Goal: Task Accomplishment & Management: Manage account settings

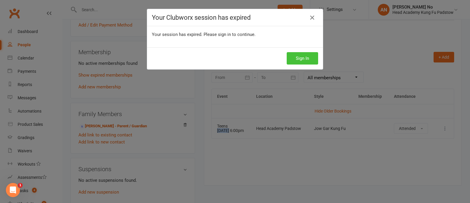
click at [297, 58] on button "Sign In" at bounding box center [302, 58] width 31 height 12
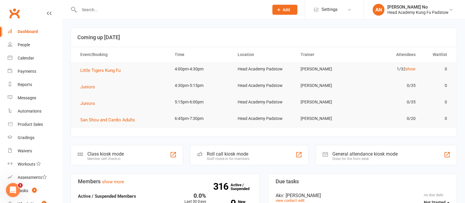
click at [105, 9] on input "text" at bounding box center [170, 10] width 187 height 8
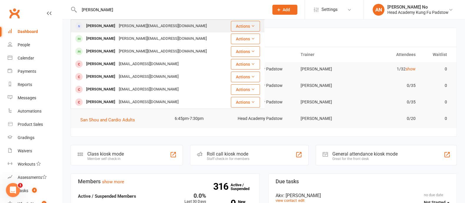
type input "eve sart"
click at [138, 29] on div "e.kordas@live.com.au" at bounding box center [162, 26] width 91 height 9
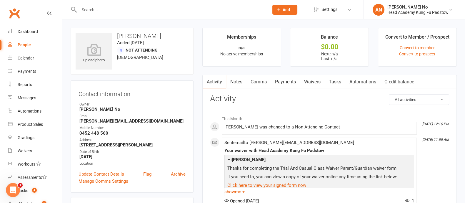
click at [237, 83] on link "Notes" at bounding box center [236, 82] width 20 height 14
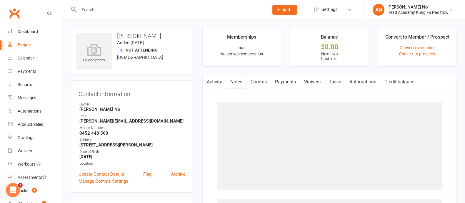
click at [217, 83] on link "Activity" at bounding box center [215, 82] width 24 height 14
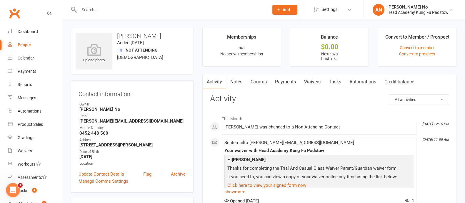
click at [260, 83] on link "Comms" at bounding box center [258, 82] width 24 height 14
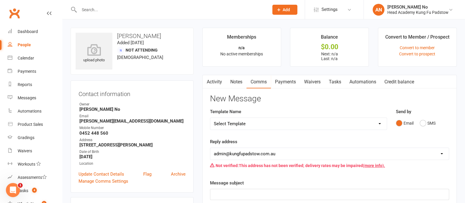
click at [318, 84] on link "Waivers" at bounding box center [312, 82] width 25 height 14
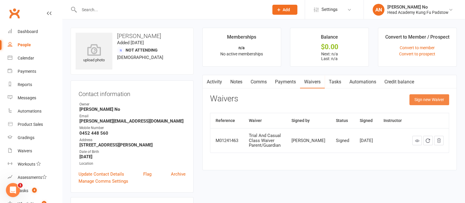
click at [426, 98] on button "Sign new Waiver" at bounding box center [429, 99] width 40 height 11
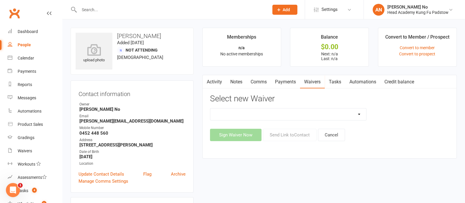
click at [359, 113] on select "Adults Waiver And Terms And Conditions Parent Or Guardian Waiver And Terms And …" at bounding box center [288, 114] width 156 height 12
select select "3663"
click at [210, 108] on select "Adults Waiver And Terms And Conditions Parent Or Guardian Waiver And Terms And …" at bounding box center [288, 114] width 156 height 12
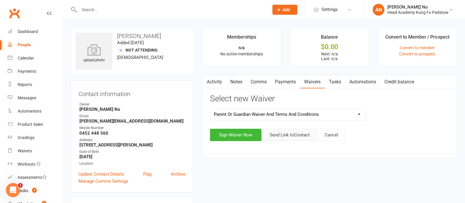
click at [292, 136] on button "Send Link to Contact" at bounding box center [289, 134] width 53 height 12
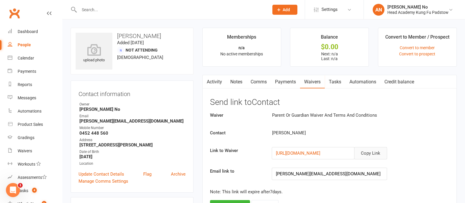
click at [375, 151] on button "Copy Link" at bounding box center [370, 153] width 33 height 12
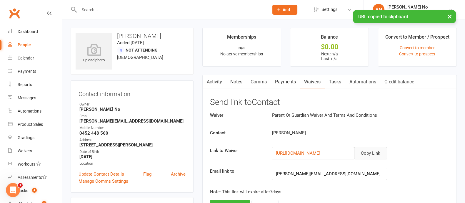
click at [260, 82] on link "Comms" at bounding box center [258, 82] width 24 height 14
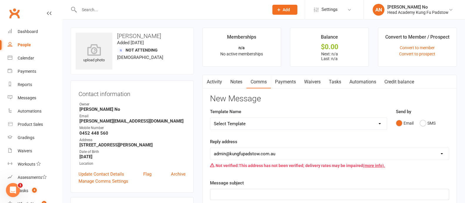
click at [373, 124] on select "Select Template [Email] Membership Waiver - ADULTS [Email] Membership Waiver - …" at bounding box center [298, 124] width 176 height 12
select select "2"
click at [210, 118] on select "Select Template [Email] Membership Waiver - ADULTS [Email] Membership Waiver - …" at bounding box center [298, 124] width 176 height 12
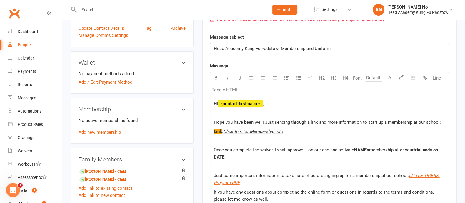
scroll to position [148, 0]
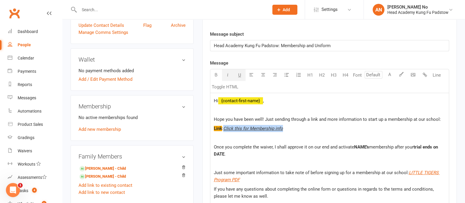
drag, startPoint x: 224, startPoint y: 127, endPoint x: 283, endPoint y: 127, distance: 58.8
click at [283, 127] on p "Link : Click this for Membership info" at bounding box center [329, 128] width 231 height 7
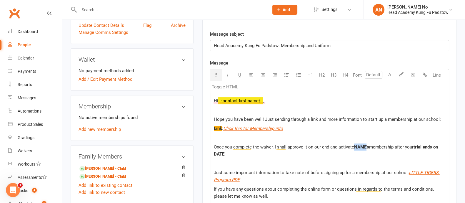
drag, startPoint x: 365, startPoint y: 146, endPoint x: 354, endPoint y: 145, distance: 10.9
click at [354, 145] on span "NAME's" at bounding box center [361, 146] width 15 height 5
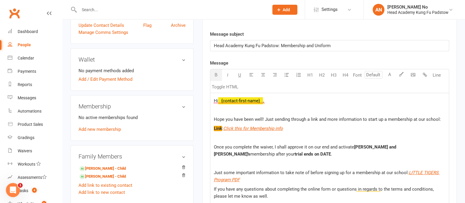
click at [262, 118] on span "Hope you have been well! Just sending through a link and more information to st…" at bounding box center [327, 118] width 227 height 5
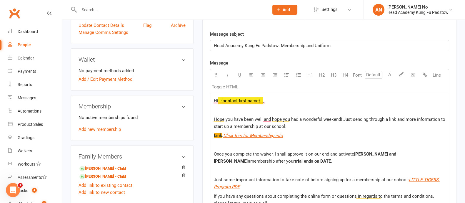
click at [295, 161] on span "trial ends on DATE" at bounding box center [313, 160] width 36 height 5
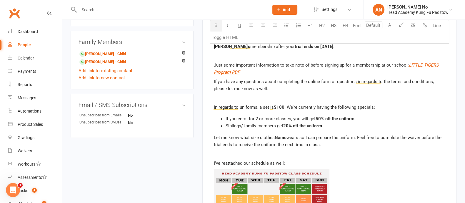
scroll to position [275, 0]
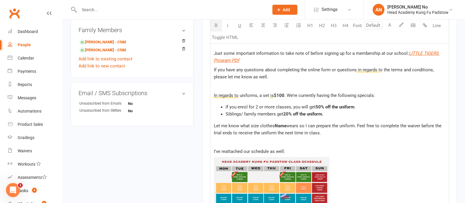
click at [282, 124] on span "Name" at bounding box center [281, 125] width 12 height 5
drag, startPoint x: 274, startPoint y: 124, endPoint x: 300, endPoint y: 124, distance: 26.2
click at [300, 124] on span "Let me know what size clothes Zoe and Jack wears so I can prepare the uniform. …" at bounding box center [328, 129] width 229 height 12
click at [214, 24] on icon "button" at bounding box center [216, 25] width 4 height 4
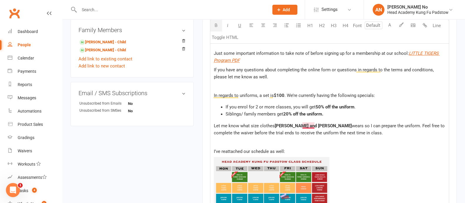
click at [313, 125] on span "wears so I can prepare the uniform. Feel free to complete the waiver before the…" at bounding box center [330, 129] width 232 height 12
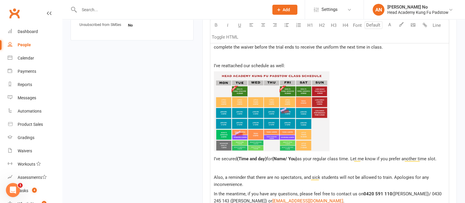
scroll to position [376, 0]
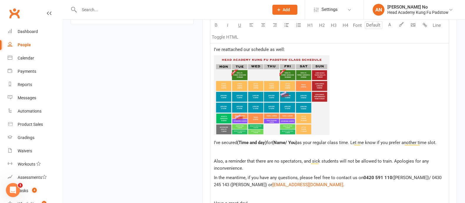
click at [240, 80] on img "To enrich screen reader interactions, please activate Accessibility in Grammarl…" at bounding box center [272, 95] width 116 height 80
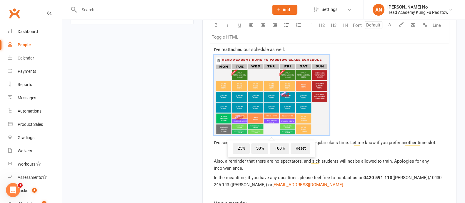
click at [412, 106] on span "﻿ 25% 50% 100% Reset" at bounding box center [329, 96] width 231 height 82
click at [260, 148] on span "50%" at bounding box center [259, 148] width 17 height 11
click at [275, 148] on span "100%" at bounding box center [279, 148] width 19 height 11
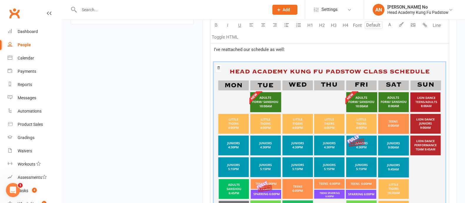
scroll to position [553, 0]
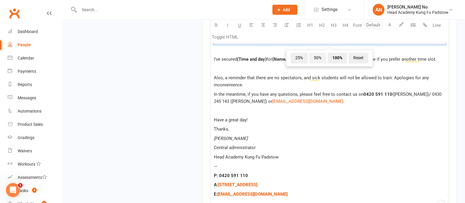
click at [316, 60] on span "50%" at bounding box center [317, 58] width 17 height 11
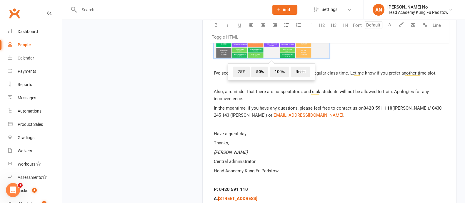
scroll to position [432, 0]
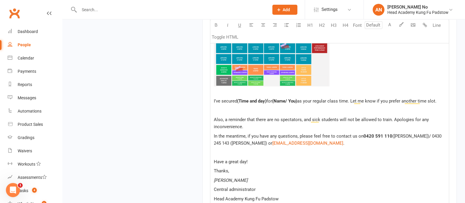
click at [373, 113] on div "Hi ﻿ {contact-first-name} , Hope you have been well and hope you had a wonderfu…" at bounding box center [329, 31] width 238 height 443
drag, startPoint x: 268, startPoint y: 100, endPoint x: 238, endPoint y: 100, distance: 29.7
click at [238, 100] on p "I’ve secured (Time and day) for (Name/ You) as your regular class time. Let me …" at bounding box center [329, 100] width 231 height 7
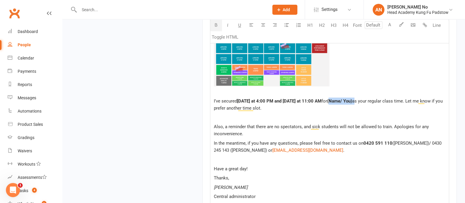
drag, startPoint x: 365, startPoint y: 100, endPoint x: 339, endPoint y: 101, distance: 26.2
click at [339, 101] on p "I’ve secured Thursday at 4:00 PM and Saturday at 11:00 AM for (Name/ You) as yo…" at bounding box center [329, 104] width 231 height 14
click at [365, 101] on span "as your regular class time. Let me know if you prefer another time slot." at bounding box center [324, 104] width 220 height 12
click at [282, 71] on img "To enrich screen reader interactions, please activate Accessibility in Grammarl…" at bounding box center [272, 46] width 116 height 80
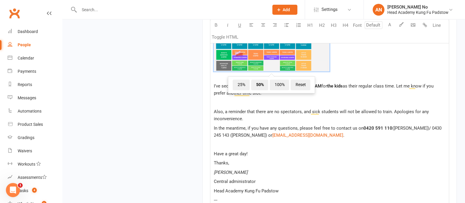
scroll to position [486, 0]
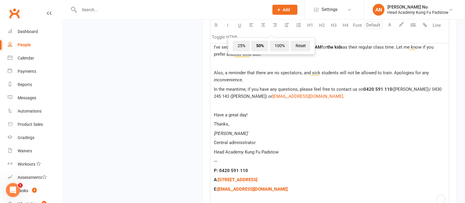
click at [245, 114] on span "Have a great day!" at bounding box center [231, 114] width 34 height 5
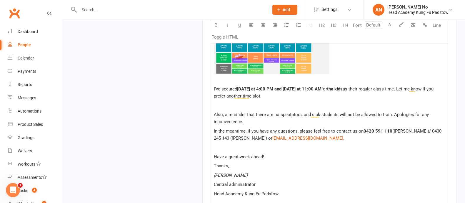
scroll to position [442, 0]
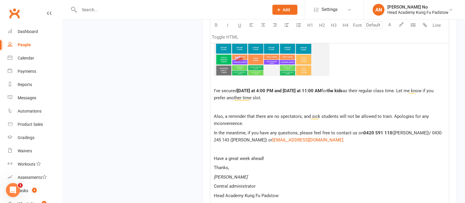
click at [321, 90] on span "Thursday at 4:00 PM and Saturday at 11:00 AM" at bounding box center [279, 90] width 84 height 5
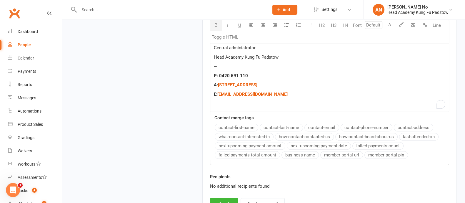
scroll to position [633, 0]
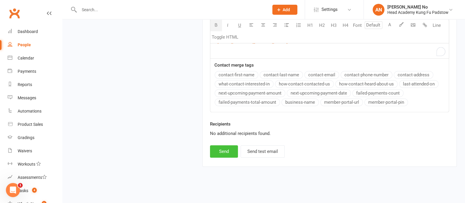
click at [230, 148] on button "Send" at bounding box center [224, 151] width 28 height 12
select select
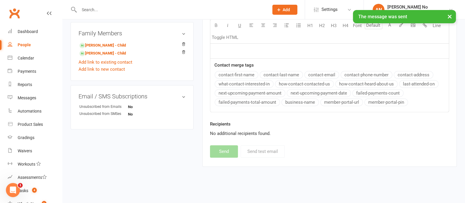
scroll to position [0, 0]
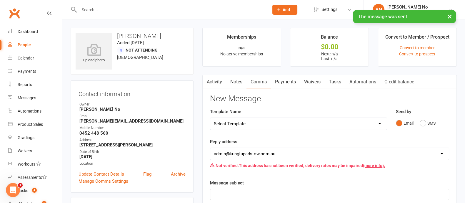
click at [211, 80] on link "Activity" at bounding box center [215, 82] width 24 height 14
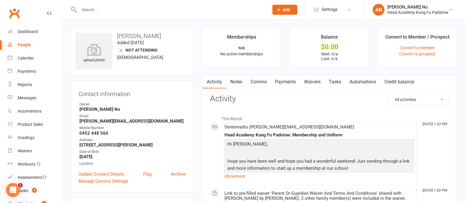
click at [97, 9] on input "text" at bounding box center [170, 10] width 187 height 8
paste input "[PERSON_NAME]"
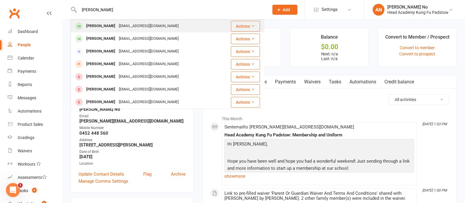
type input "[PERSON_NAME]"
click at [108, 23] on div "[PERSON_NAME]" at bounding box center [100, 26] width 33 height 9
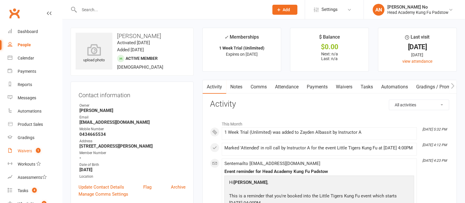
click at [36, 149] on count-badge "1" at bounding box center [37, 150] width 8 height 5
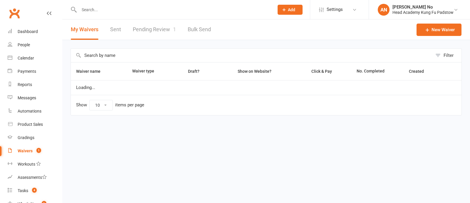
click at [167, 29] on link "Pending Review 1" at bounding box center [154, 29] width 43 height 20
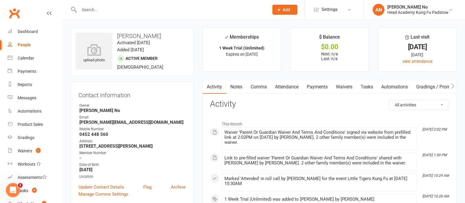
scroll to position [177, 0]
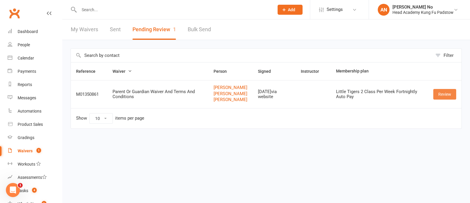
click at [446, 95] on link "Review" at bounding box center [445, 94] width 23 height 11
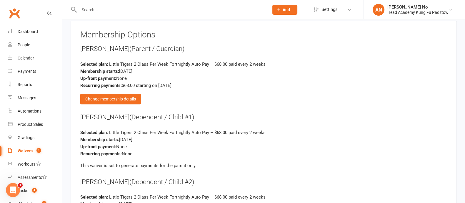
scroll to position [817, 0]
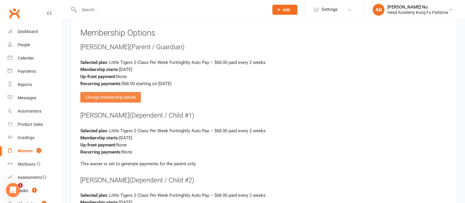
click at [129, 92] on div "Change membership details" at bounding box center [110, 97] width 61 height 11
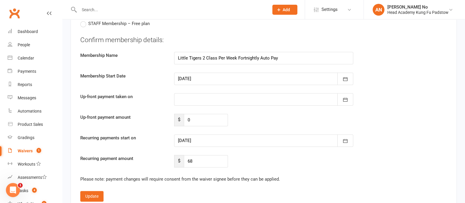
scroll to position [989, 0]
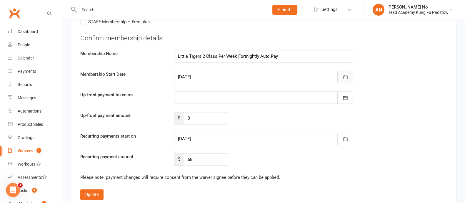
click at [342, 74] on icon "button" at bounding box center [345, 77] width 6 height 6
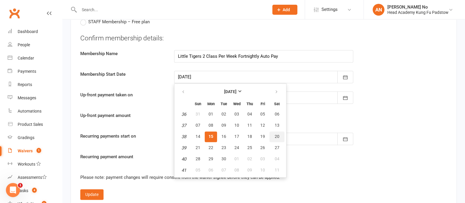
click at [276, 134] on span "20" at bounding box center [277, 136] width 5 height 5
type input "20 Sep 2025"
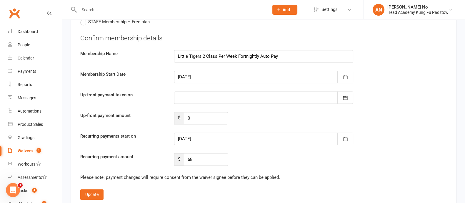
type input "20 Sep 2025"
click at [206, 153] on input "68" at bounding box center [206, 159] width 44 height 12
type input "6"
type input "129.20"
click at [97, 189] on button "Update" at bounding box center [91, 194] width 23 height 11
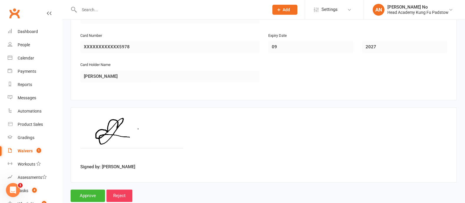
scroll to position [1098, 0]
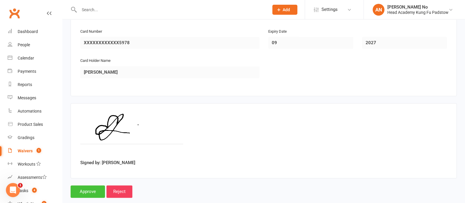
click at [91, 185] on input "Approve" at bounding box center [88, 191] width 34 height 12
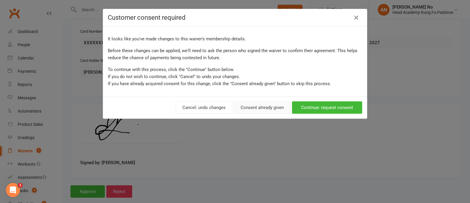
click at [272, 109] on button "Consent already given" at bounding box center [262, 107] width 57 height 12
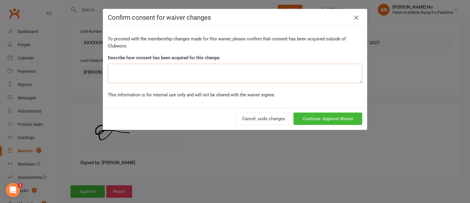
click at [209, 78] on textarea at bounding box center [235, 72] width 255 height 19
type textarea "V"
click at [136, 70] on textarea "at the counter and via email" at bounding box center [235, 72] width 255 height 19
type textarea "at the counter and via email"
click at [321, 120] on button "Continue: Approve Waiver" at bounding box center [328, 118] width 69 height 12
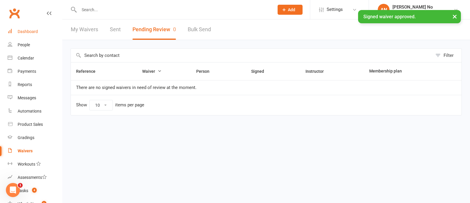
click at [37, 35] on link "Dashboard" at bounding box center [35, 31] width 54 height 13
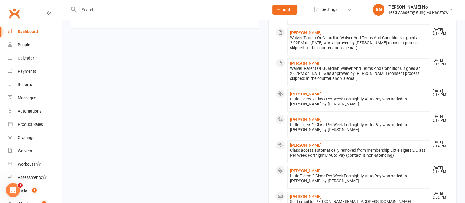
scroll to position [149, 0]
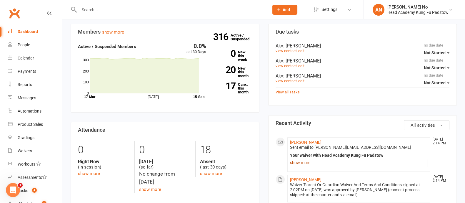
click at [298, 163] on link "show more" at bounding box center [359, 162] width 138 height 8
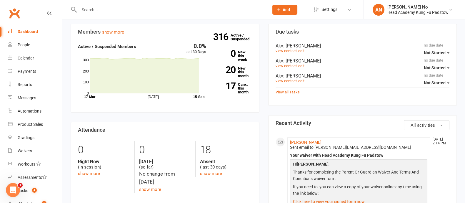
scroll to position [0, 0]
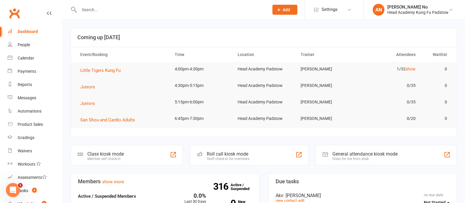
click at [88, 11] on input "text" at bounding box center [170, 10] width 187 height 8
type input "alba"
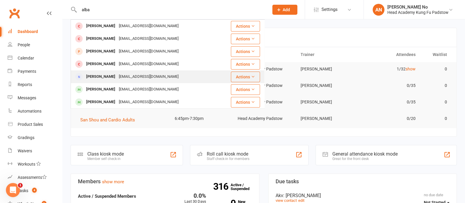
click at [109, 72] on div "Susan Albassit sussanhamed@hotmail.com" at bounding box center [145, 77] width 148 height 12
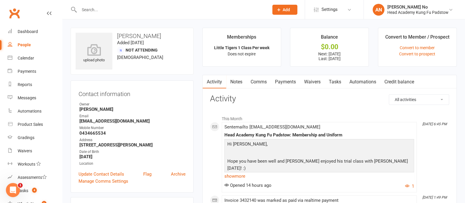
click at [289, 79] on link "Payments" at bounding box center [285, 82] width 29 height 14
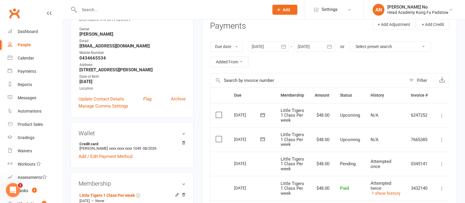
scroll to position [70, 0]
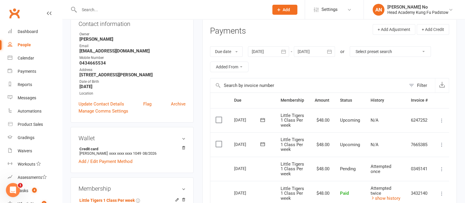
click at [92, 11] on input "text" at bounding box center [170, 10] width 187 height 8
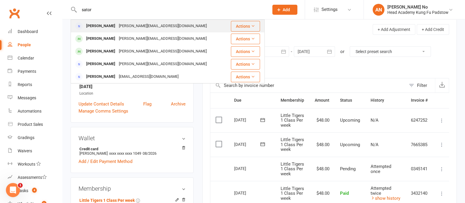
type input "sator"
click at [117, 28] on div "e.kordas@live.com.au" at bounding box center [162, 26] width 91 height 9
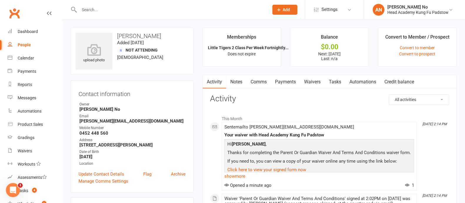
click at [287, 81] on link "Payments" at bounding box center [285, 82] width 29 height 14
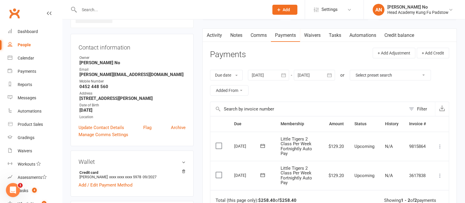
scroll to position [87, 0]
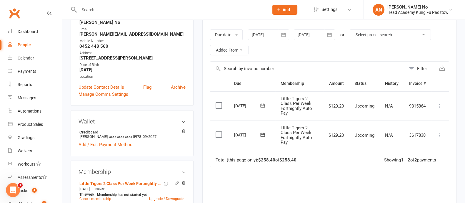
click at [111, 11] on input "text" at bounding box center [170, 10] width 187 height 8
paste input "James Deghaim"
type input "James Deghaim"
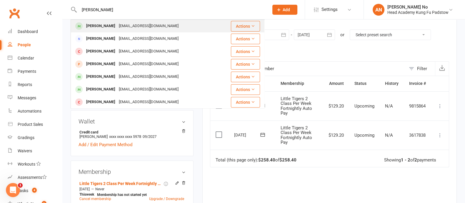
click at [108, 24] on div "James Deghaim" at bounding box center [100, 26] width 33 height 9
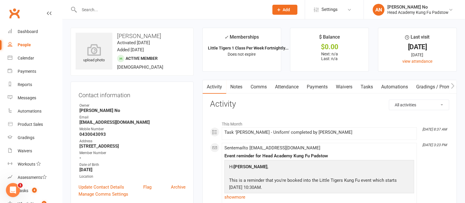
click at [288, 86] on link "Attendance" at bounding box center [287, 87] width 32 height 14
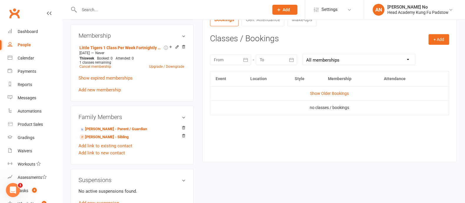
scroll to position [230, 0]
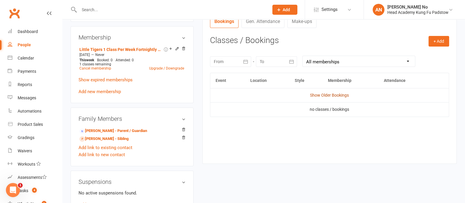
click at [342, 96] on link "Show Older Bookings" at bounding box center [329, 95] width 39 height 5
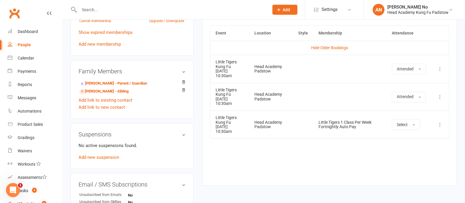
scroll to position [276, 0]
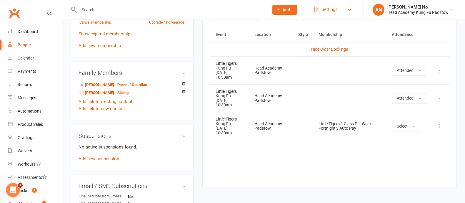
click at [333, 4] on span "Settings" at bounding box center [329, 9] width 16 height 13
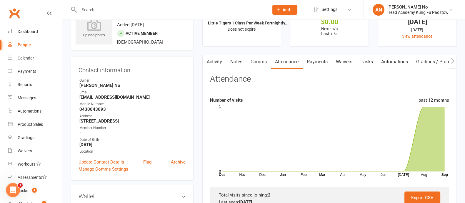
scroll to position [0, 0]
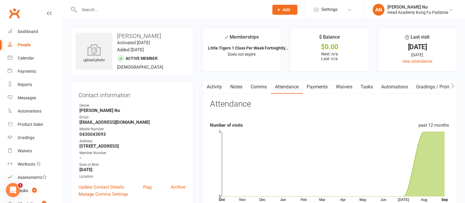
click at [110, 10] on input "text" at bounding box center [170, 10] width 187 height 8
type input "eve sar"
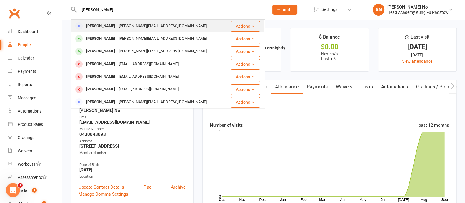
click at [117, 26] on div "e.kordas@live.com.au" at bounding box center [162, 26] width 91 height 9
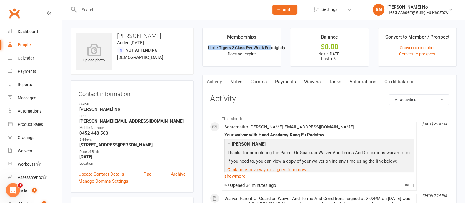
drag, startPoint x: 205, startPoint y: 47, endPoint x: 269, endPoint y: 48, distance: 64.1
click at [269, 48] on li "Memberships Little Tigers 2 Class Per Week Fortnightly... Does not expire" at bounding box center [241, 47] width 79 height 39
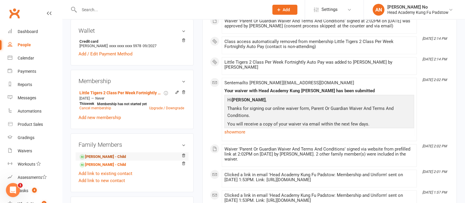
click at [102, 155] on link "Jack Sartor - Child" at bounding box center [102, 156] width 46 height 6
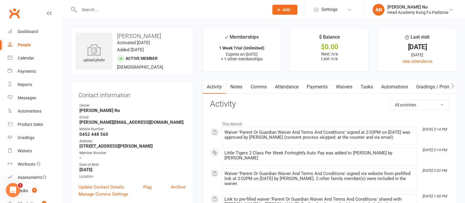
click at [293, 85] on link "Attendance" at bounding box center [287, 87] width 32 height 14
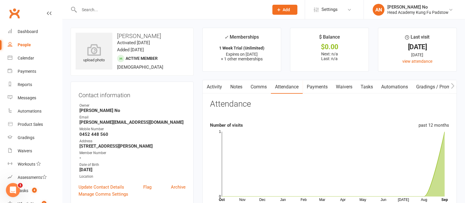
scroll to position [177, 0]
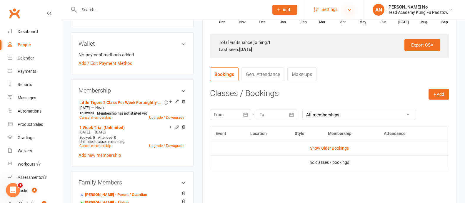
click at [349, 11] on icon at bounding box center [349, 9] width 5 height 5
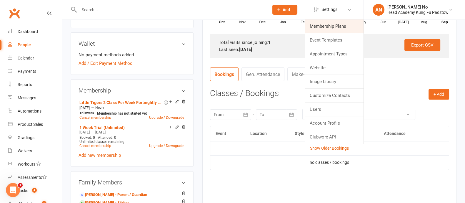
click at [332, 26] on link "Membership Plans" at bounding box center [334, 26] width 58 height 14
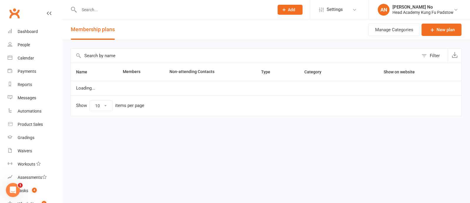
select select "50"
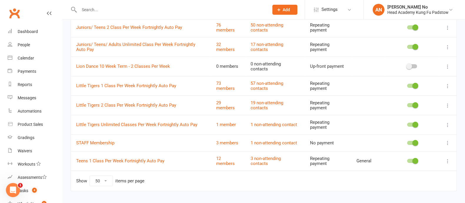
scroll to position [141, 0]
drag, startPoint x: 75, startPoint y: 96, endPoint x: 175, endPoint y: 96, distance: 100.8
click at [175, 96] on td "Little Tigers 2 Class Per Week Fortnightly Auto Pay" at bounding box center [141, 104] width 140 height 19
copy link "Little Tigers 2 Class Per Week Fortnightly Auto Pay"
click at [31, 32] on div "Dashboard" at bounding box center [28, 31] width 20 height 5
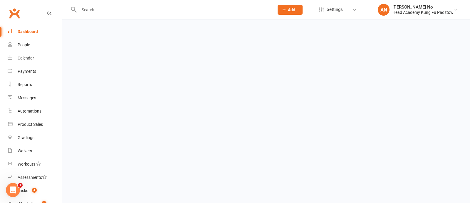
click at [105, 6] on input "text" at bounding box center [173, 10] width 193 height 8
type input "susan"
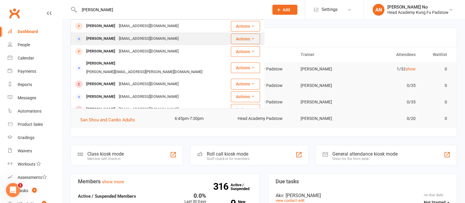
click at [107, 39] on div "[PERSON_NAME]" at bounding box center [100, 38] width 33 height 9
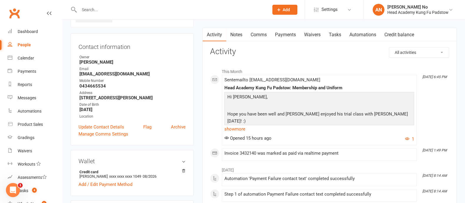
scroll to position [29, 0]
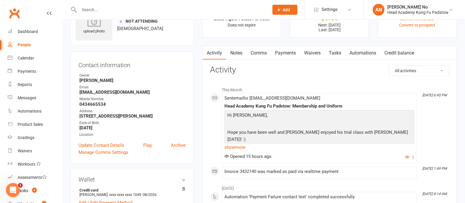
click at [279, 51] on link "Payments" at bounding box center [285, 53] width 29 height 14
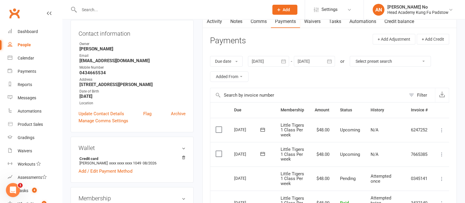
scroll to position [70, 0]
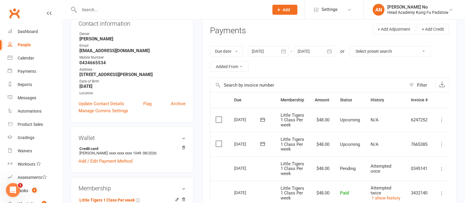
click at [197, 72] on div "upload photo Susan Albassit Added 13 June, 2024 Not Attending 32 years old Cont…" at bounding box center [132, 159] width 132 height 405
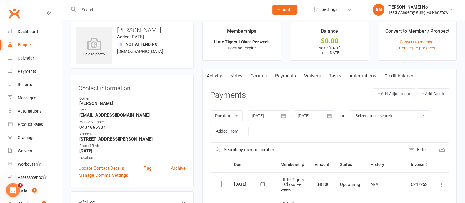
scroll to position [0, 0]
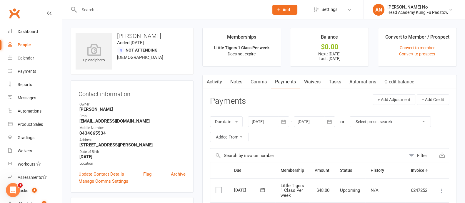
click at [100, 13] on input "text" at bounding box center [170, 10] width 187 height 8
paste input "louisduong333@yahoo.com"
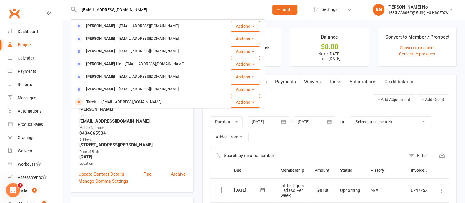
type input "louisduong333@yahoo.com"
click at [283, 11] on span "Add" at bounding box center [285, 9] width 7 height 5
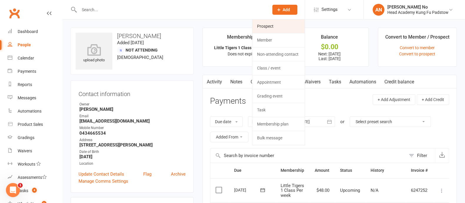
click at [270, 24] on link "Prospect" at bounding box center [278, 26] width 52 height 14
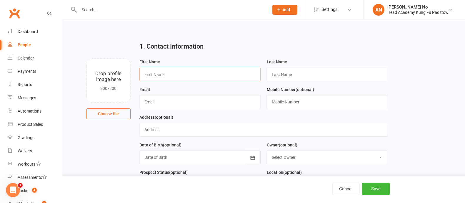
click at [163, 74] on input "text" at bounding box center [199, 75] width 121 height 14
paste input "Louis Duong 405966688 louisduong333@yahoo.com"
drag, startPoint x: 205, startPoint y: 73, endPoint x: 287, endPoint y: 78, distance: 81.3
click at [287, 78] on form "First Name Louis Duong 405966688 louisduong333@yahoo.com Last Name Email Mobile…" at bounding box center [263, 127] width 254 height 138
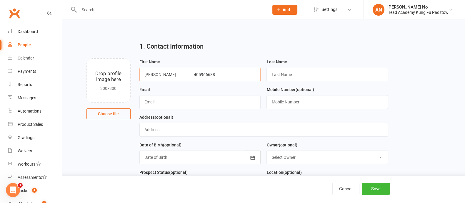
scroll to position [0, 0]
type input "Louis Duong 405966688"
click at [315, 105] on input "text" at bounding box center [326, 102] width 121 height 14
click at [188, 100] on input "text" at bounding box center [199, 102] width 121 height 14
paste input "louisduong333@yahoo.com"
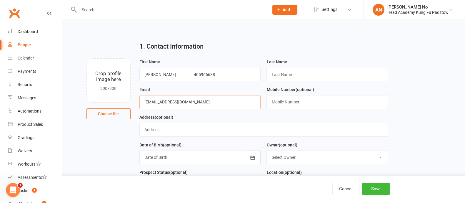
type input "louisduong333@yahoo.com"
drag, startPoint x: 183, startPoint y: 72, endPoint x: 219, endPoint y: 77, distance: 36.2
click at [219, 77] on input "Louis Duong 405966688" at bounding box center [199, 75] width 121 height 14
drag, startPoint x: 156, startPoint y: 75, endPoint x: 217, endPoint y: 76, distance: 60.9
click at [217, 76] on input "Louis Duong 405966688" at bounding box center [199, 75] width 121 height 14
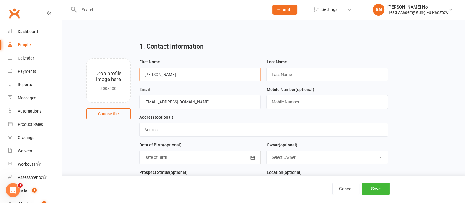
type input "Louis"
click at [306, 72] on input "text" at bounding box center [326, 75] width 121 height 14
paste input "Duong 405966688"
drag, startPoint x: 303, startPoint y: 73, endPoint x: 334, endPoint y: 77, distance: 31.1
click at [335, 77] on input "Duong 405966688" at bounding box center [326, 75] width 121 height 14
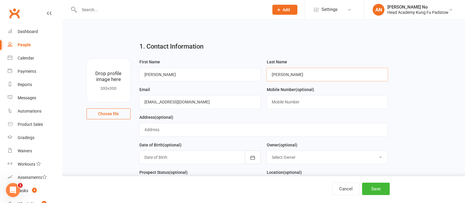
type input "Duong"
click at [282, 103] on input "text" at bounding box center [326, 102] width 121 height 14
paste input "405966688"
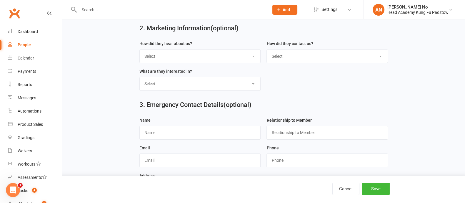
type input "405966688"
click at [230, 54] on select "Select Google Through A Friend Poster Magazine Walk by Letter Box Drop Facebook" at bounding box center [200, 56] width 121 height 13
select select "Walk by"
click at [140, 50] on select "Select Google Through A Friend Poster Magazine Walk by Letter Box Drop Facebook" at bounding box center [200, 56] width 121 height 13
click at [365, 190] on button "Save" at bounding box center [376, 188] width 28 height 12
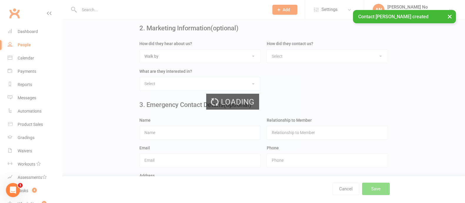
scroll to position [0, 0]
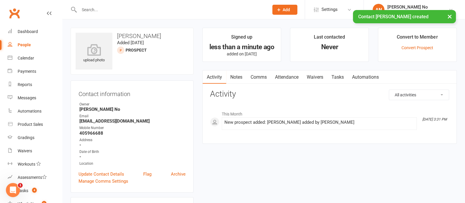
click at [312, 78] on link "Waivers" at bounding box center [314, 77] width 25 height 14
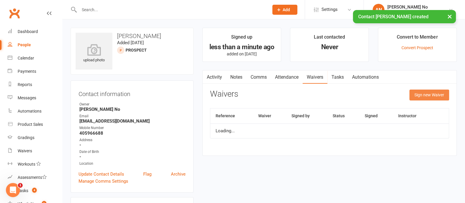
click at [425, 96] on button "Sign new Waiver" at bounding box center [429, 94] width 40 height 11
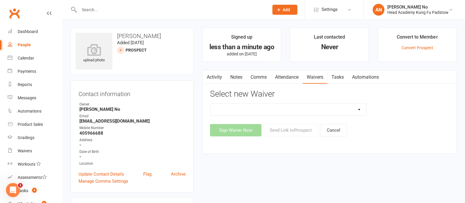
click at [357, 108] on select "Adults Waiver And Terms And Conditions Parent Or Guardian Waiver And Terms And …" at bounding box center [288, 109] width 156 height 12
select select "3664"
click at [210, 103] on select "Adults Waiver And Terms And Conditions Parent Or Guardian Waiver And Terms And …" at bounding box center [288, 109] width 156 height 12
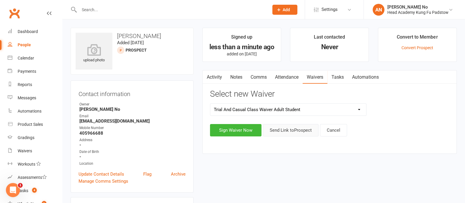
click at [282, 133] on button "Send Link to Prospect" at bounding box center [291, 130] width 56 height 12
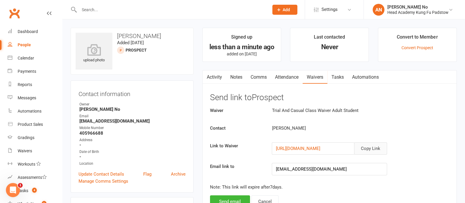
click at [375, 147] on button "Copy Link" at bounding box center [370, 148] width 33 height 12
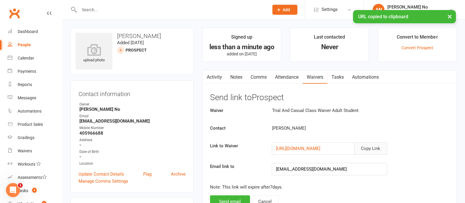
click at [375, 147] on button "Copy Link" at bounding box center [370, 148] width 33 height 12
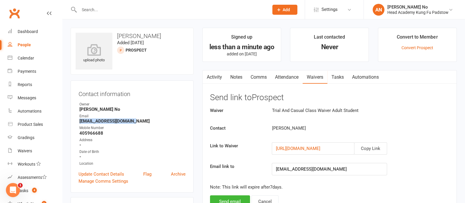
drag, startPoint x: 79, startPoint y: 121, endPoint x: 134, endPoint y: 121, distance: 54.7
click at [134, 121] on strong "louisduong333@yahoo.com" at bounding box center [132, 120] width 106 height 5
copy strong "louisduong333@yahoo.com"
click at [178, 10] on input "text" at bounding box center [170, 10] width 187 height 8
paste input "giorgii.tsironis@live.com"
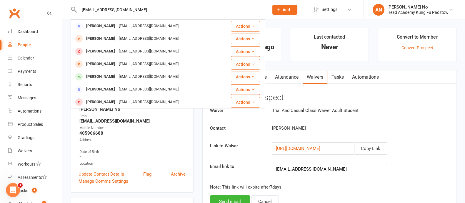
type input "giorgii.tsironis@live.com"
click at [279, 12] on button "Add" at bounding box center [284, 10] width 25 height 10
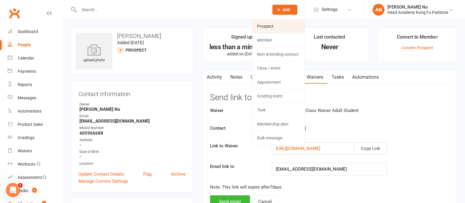
click at [275, 25] on link "Prospect" at bounding box center [278, 26] width 52 height 14
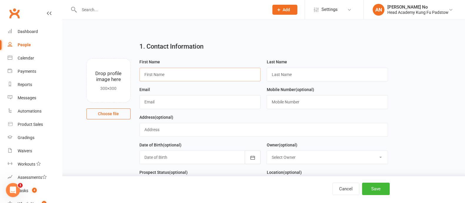
click at [233, 74] on input "text" at bounding box center [199, 75] width 121 height 14
paste input "Archer Tsardoulias Giorgii Tsardoulias 433520853 giorgii.tsironis@live.com"
type input "Archer Tsardoulias Giorgii Tsardoulias 433520853 giorgii.tsironis@live.com"
click at [204, 101] on input "text" at bounding box center [199, 102] width 121 height 14
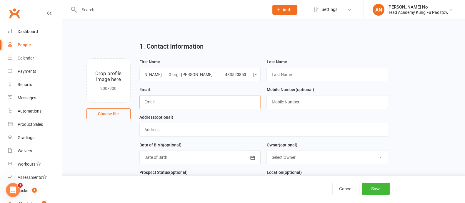
scroll to position [0, 0]
paste input "Archer Tsardoulias Giorgii Tsardoulias 433520853 giorgii.tsironis@live.com"
type input "Archer Tsardoulias Giorgii Tsardoulias 433520853 giorgii.tsironis@live.com"
click at [310, 105] on input "text" at bounding box center [326, 102] width 121 height 14
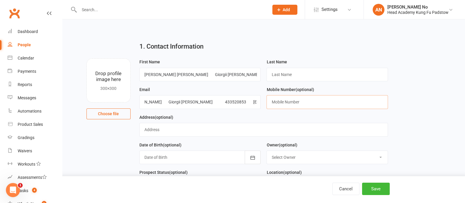
scroll to position [0, 0]
paste input "Archer Tsardoulias Giorgii Tsardoulias 433520853 giorgii.tsironis@live.com"
type input "Archer Tsardoulias Giorgii Tsardoulias 433520853 giorgii.tsironis@live.com"
click at [304, 71] on input "text" at bounding box center [326, 75] width 121 height 14
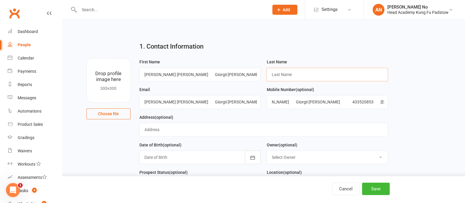
scroll to position [0, 0]
paste input "Archer Tsardoulias Giorgii Tsardoulias 433520853 giorgii.tsironis@live.com"
type input "Archer Tsardoulias Giorgii Tsardoulias 433520853 giorgii.tsironis@live.com"
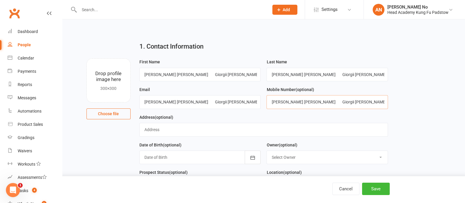
drag, startPoint x: 360, startPoint y: 101, endPoint x: 263, endPoint y: 99, distance: 97.3
click at [263, 99] on form "First Name Archer Tsardoulias Giorgii Tsardoulias 433520853 giorgii.tsironis@li…" at bounding box center [263, 127] width 254 height 138
drag, startPoint x: 293, startPoint y: 102, endPoint x: 379, endPoint y: 106, distance: 86.5
click at [379, 106] on input "433520853 giorgii.tsironis@live.com" at bounding box center [326, 102] width 121 height 14
type input "433520853"
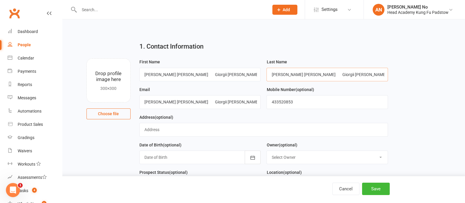
drag, startPoint x: 284, startPoint y: 73, endPoint x: 261, endPoint y: 73, distance: 22.9
click at [261, 73] on form "First Name Archer Tsardoulias Giorgii Tsardoulias 433520853 giorgii.tsironis@li…" at bounding box center [263, 127] width 254 height 138
click at [292, 73] on input "Tsardoulias Giorgii Tsardoulias 433520853 giorgii.tsironis@live.com" at bounding box center [326, 75] width 121 height 14
drag, startPoint x: 308, startPoint y: 74, endPoint x: 267, endPoint y: 74, distance: 40.9
click at [261, 74] on form "First Name Archer Tsardoulias Giorgii Tsardoulias 433520853 giorgii.tsironis@li…" at bounding box center [263, 127] width 254 height 138
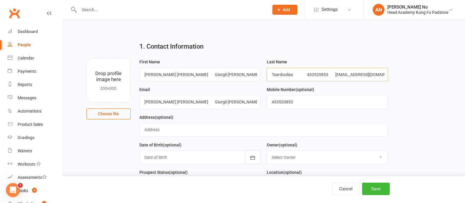
drag, startPoint x: 292, startPoint y: 74, endPoint x: 412, endPoint y: 81, distance: 120.1
click at [412, 81] on main "1. Contact Information Drop profile image here 300×300 Choose file First Name A…" at bounding box center [264, 165] width 386 height 257
type input "Tsardoulias"
drag, startPoint x: 197, startPoint y: 73, endPoint x: 335, endPoint y: 79, distance: 138.6
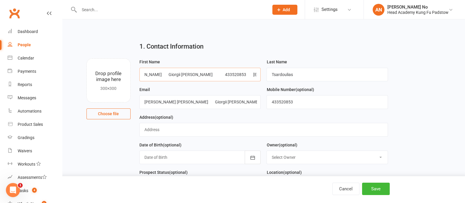
click at [335, 79] on form "First Name Archer Tsardoulias Giorgii Tsardoulias 433520853 giorgii.tsironis@li…" at bounding box center [263, 127] width 254 height 138
drag, startPoint x: 185, startPoint y: 73, endPoint x: 145, endPoint y: 84, distance: 41.6
click at [129, 58] on div "Drop profile image here 300×300 Choose file First Name Archer Tsardoulias Giorg…" at bounding box center [264, 58] width 386 height 0
type input "Giorgii"
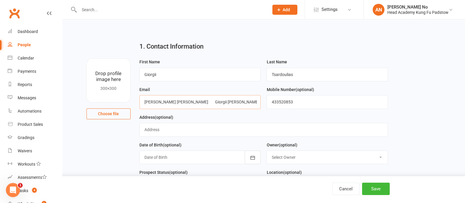
drag, startPoint x: 255, startPoint y: 101, endPoint x: 130, endPoint y: 99, distance: 125.5
click at [130, 58] on div "Drop profile image here 300×300 Choose file First Name Giorgii Last Name Tsardo…" at bounding box center [264, 58] width 386 height 0
drag, startPoint x: 152, startPoint y: 100, endPoint x: 125, endPoint y: 100, distance: 27.3
click at [125, 58] on div "Drop profile image here 300×300 Choose file First Name Giorgii Last Name Tsardo…" at bounding box center [264, 58] width 386 height 0
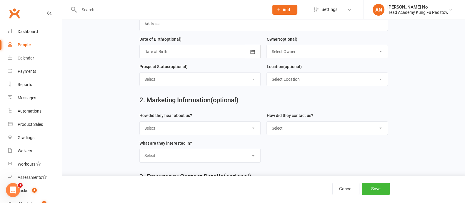
scroll to position [106, 0]
type input "giorgii.tsironis@live.com"
click at [246, 125] on select "Select Google Through A Friend Poster Magazine Walk by Letter Box Drop Facebook" at bounding box center [200, 127] width 121 height 13
select select "Through A Friend"
click at [140, 121] on select "Select Google Through A Friend Poster Magazine Walk by Letter Box Drop Facebook" at bounding box center [200, 127] width 121 height 13
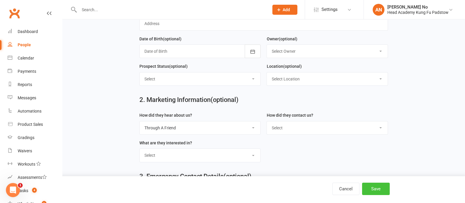
click at [384, 189] on button "Save" at bounding box center [376, 188] width 28 height 12
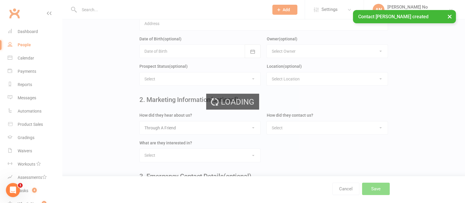
scroll to position [0, 0]
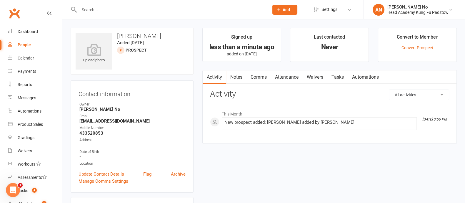
scroll to position [177, 0]
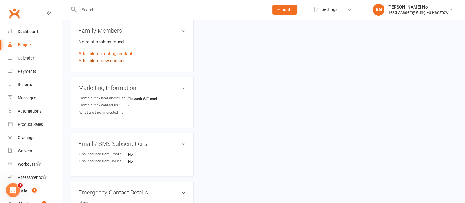
click at [104, 61] on link "Add link to new contact" at bounding box center [101, 60] width 46 height 7
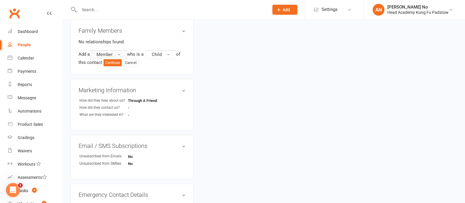
click at [118, 54] on button "Member" at bounding box center [108, 54] width 37 height 9
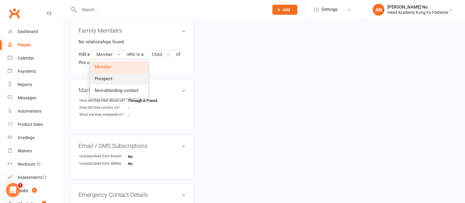
click at [112, 76] on span "Prospect" at bounding box center [104, 78] width 18 height 5
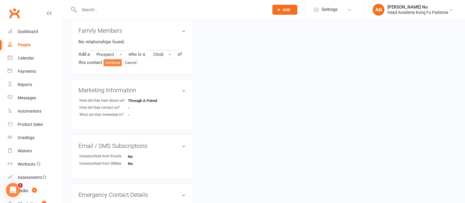
click at [113, 64] on button "Continue" at bounding box center [112, 62] width 18 height 7
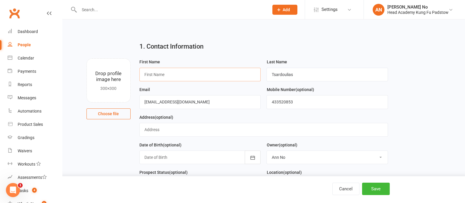
click at [192, 76] on input "text" at bounding box center [199, 75] width 121 height 14
paste input "Archer"
type input "Archer"
click at [384, 187] on button "Save" at bounding box center [376, 188] width 28 height 12
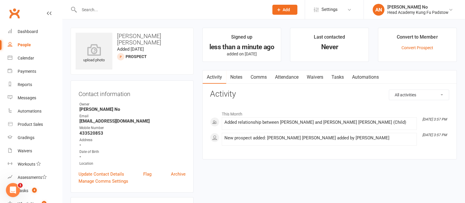
scroll to position [177, 0]
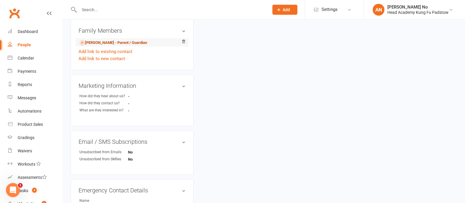
click at [101, 43] on link "Giorgii Tsardoulias - Parent / Guardian" at bounding box center [113, 43] width 68 height 6
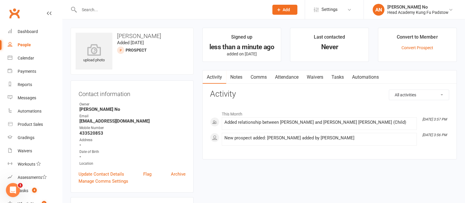
click at [315, 77] on link "Waivers" at bounding box center [314, 77] width 25 height 14
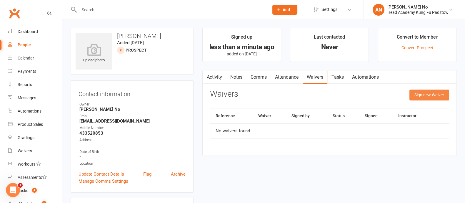
click at [424, 96] on button "Sign new Waiver" at bounding box center [429, 94] width 40 height 11
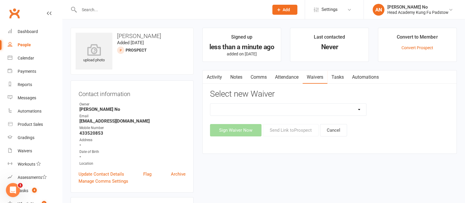
click at [359, 110] on select "Adults Waiver And Terms And Conditions Parent Or Guardian Waiver And Terms And …" at bounding box center [288, 109] width 156 height 12
select select "3665"
click at [210, 103] on select "Adults Waiver And Terms And Conditions Parent Or Guardian Waiver And Terms And …" at bounding box center [288, 109] width 156 height 12
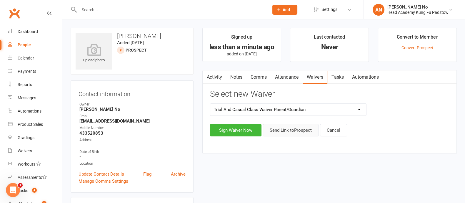
click at [301, 131] on button "Send Link to Prospect" at bounding box center [291, 130] width 56 height 12
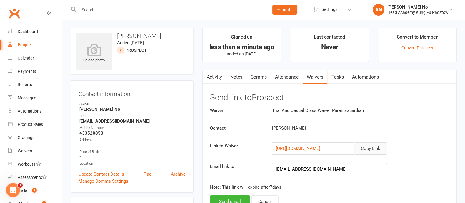
click at [373, 146] on button "Copy Link" at bounding box center [370, 148] width 33 height 12
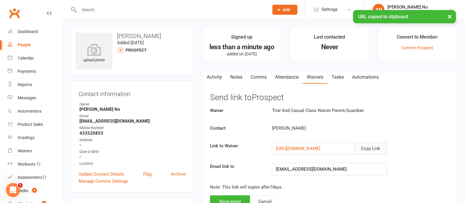
click at [373, 146] on button "Copy Link" at bounding box center [370, 148] width 33 height 12
click at [260, 79] on link "Comms" at bounding box center [258, 77] width 24 height 14
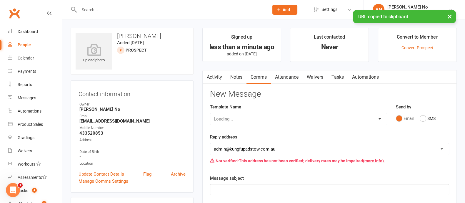
click at [376, 117] on div "Loading..." at bounding box center [298, 119] width 177 height 12
click at [379, 119] on select "Select Template [Email] Membership Waiver - ADULTS [Email] Membership Waiver - …" at bounding box center [298, 119] width 176 height 12
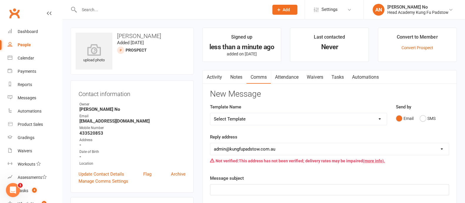
select select "8"
click at [210, 113] on select "Select Template [Email] Membership Waiver - ADULTS [Email] Membership Waiver - …" at bounding box center [298, 119] width 176 height 12
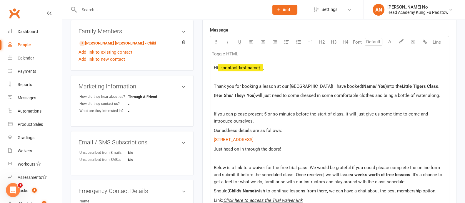
scroll to position [191, 0]
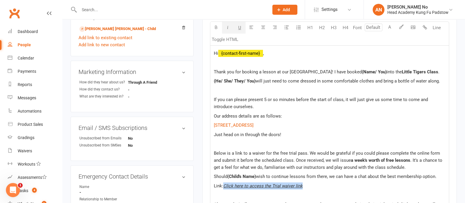
drag, startPoint x: 302, startPoint y: 184, endPoint x: 224, endPoint y: 186, distance: 77.9
click at [224, 186] on span "Click here to access the Trial waiver link" at bounding box center [262, 185] width 79 height 5
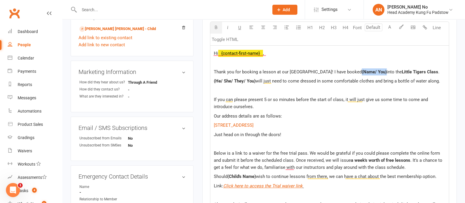
drag, startPoint x: 375, startPoint y: 71, endPoint x: 350, endPoint y: 72, distance: 25.3
click at [350, 72] on p "Thank you for booking a lesson at our Padstow school! I have booked (Name/ You)…" at bounding box center [329, 71] width 231 height 7
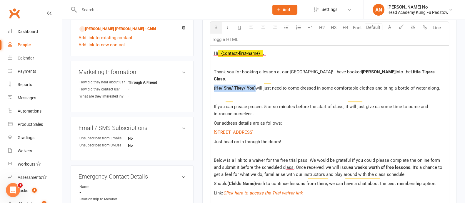
drag, startPoint x: 255, startPoint y: 80, endPoint x: 211, endPoint y: 78, distance: 44.7
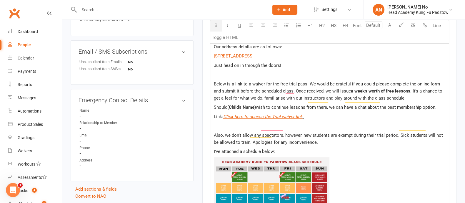
scroll to position [262, 0]
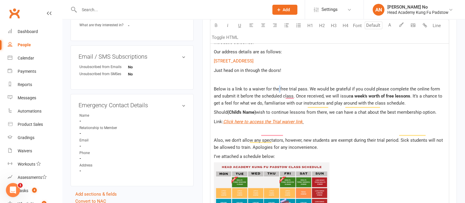
click at [279, 86] on span "Below is a link to a waiver for the free trial pass. We would be grateful if yo…" at bounding box center [327, 92] width 227 height 12
click at [272, 86] on span "Below is a link to a waiver for the free trial pass. We would be grateful if yo…" at bounding box center [327, 92] width 227 height 12
drag, startPoint x: 278, startPoint y: 80, endPoint x: 306, endPoint y: 81, distance: 27.7
click at [306, 86] on span "Below is a link to a waiver for the free trial pass. We would be grateful if yo…" at bounding box center [327, 92] width 227 height 12
click at [228, 25] on icon "button" at bounding box center [227, 25] width 4 height 4
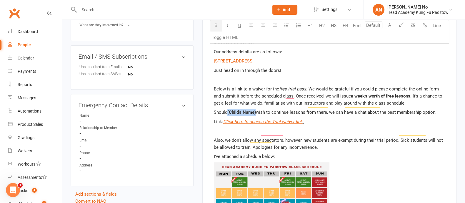
drag, startPoint x: 257, startPoint y: 103, endPoint x: 228, endPoint y: 104, distance: 28.8
click at [228, 108] on p "Should (Child's Name) wish to continue lessons from there, we can have a chat a…" at bounding box center [329, 111] width 231 height 7
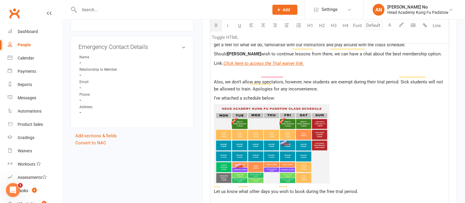
scroll to position [335, 0]
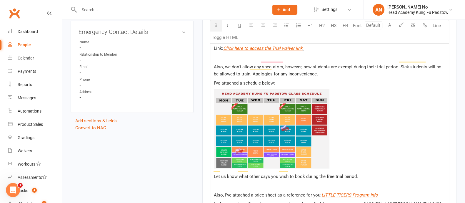
click at [272, 103] on img "To enrich screen reader interactions, please activate Accessibility in Grammarl…" at bounding box center [272, 129] width 116 height 80
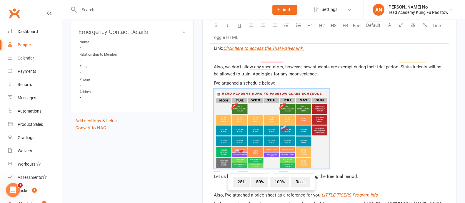
click at [219, 93] on icon "To enrich screen reader interactions, please activate Accessibility in Grammarl…" at bounding box center [218, 94] width 3 height 3
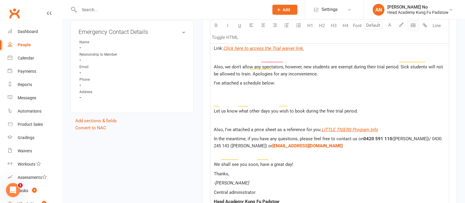
click at [416, 25] on body "Prospect Member Non-attending contact Class / event Appointment Grading event T…" at bounding box center [232, 29] width 465 height 726
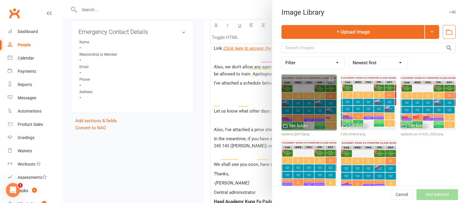
click at [312, 89] on div at bounding box center [308, 102] width 55 height 55
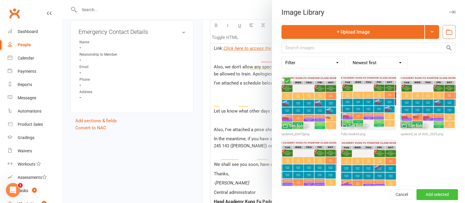
click at [424, 195] on button "Add selected" at bounding box center [436, 194] width 41 height 11
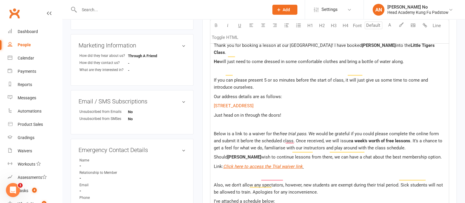
scroll to position [214, 0]
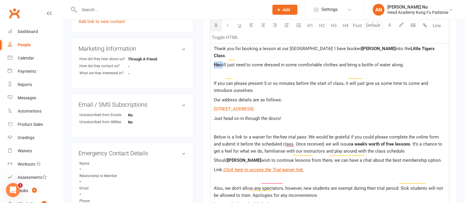
drag, startPoint x: 220, startPoint y: 58, endPoint x: 212, endPoint y: 58, distance: 8.8
click at [219, 24] on button "button" at bounding box center [216, 26] width 12 height 12
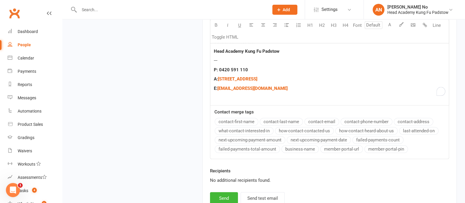
scroll to position [695, 0]
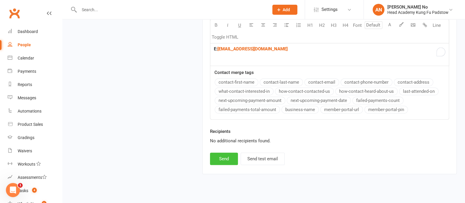
click at [226, 152] on button "Send" at bounding box center [224, 158] width 28 height 12
select select
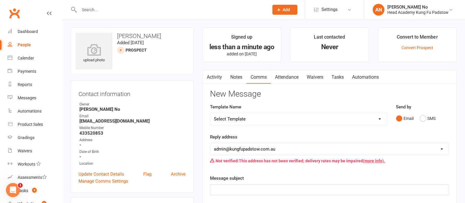
scroll to position [177, 0]
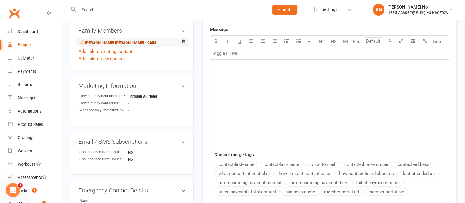
click at [104, 43] on link "Archer Tsardoulias - Child" at bounding box center [117, 43] width 76 height 6
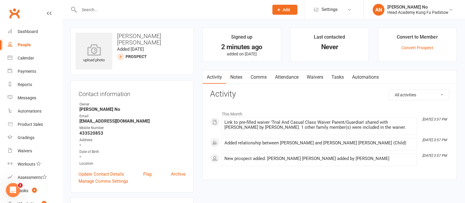
click at [292, 77] on link "Attendance" at bounding box center [287, 77] width 32 height 14
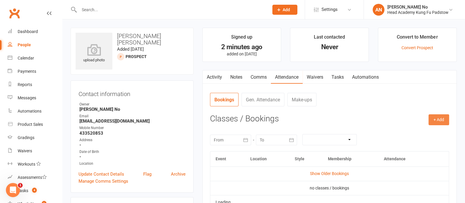
click at [436, 119] on button "+ Add" at bounding box center [438, 119] width 21 height 11
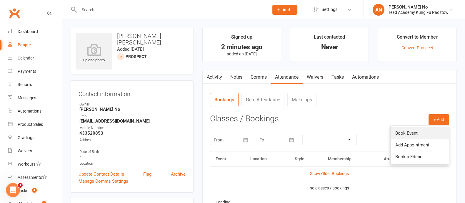
click at [402, 132] on link "Book Event" at bounding box center [419, 133] width 58 height 12
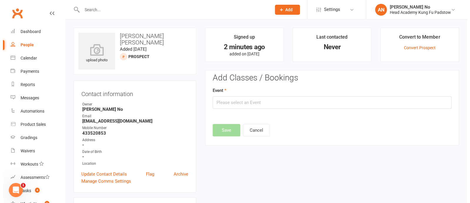
scroll to position [40, 0]
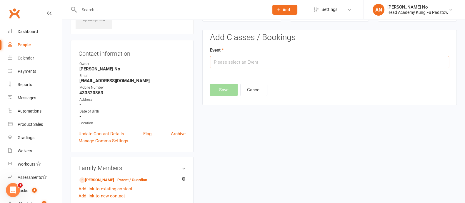
click at [405, 61] on input "text" at bounding box center [329, 62] width 239 height 12
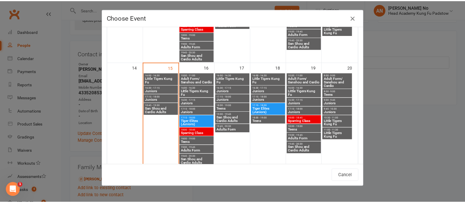
scroll to position [209, 0]
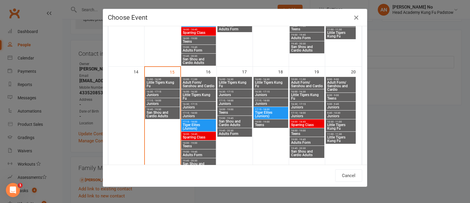
click at [339, 122] on span "10:30 - 11:00" at bounding box center [341, 121] width 28 height 3
type input "Little Tigers Kung Fu - Sep 20, 2025 10:30:00 AM"
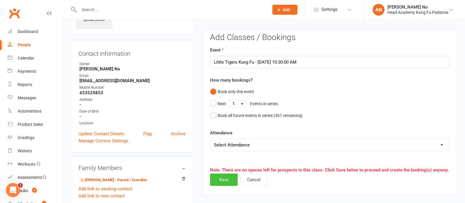
click at [226, 181] on button "Save" at bounding box center [224, 179] width 28 height 12
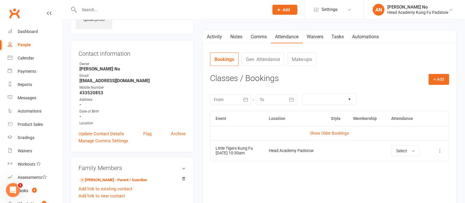
click at [132, 9] on input "text" at bounding box center [170, 10] width 187 height 8
paste input "beusdavid56@gmail.com"
type input "beusdavid56@gmail.com"
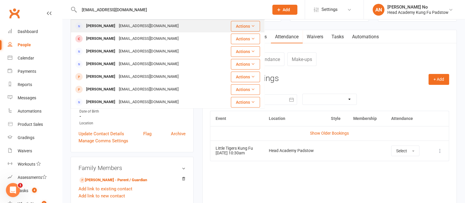
click at [133, 24] on div "beusdavid56@gmail.com" at bounding box center [148, 26] width 63 height 9
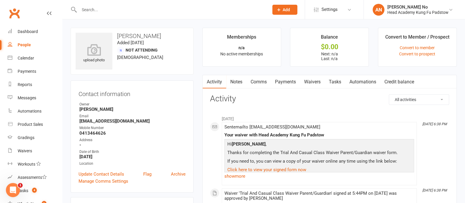
click at [314, 80] on link "Waivers" at bounding box center [312, 82] width 25 height 14
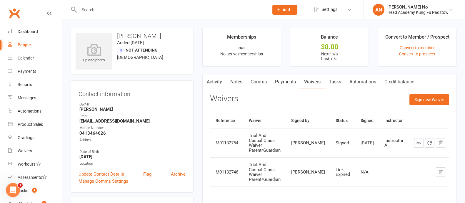
click at [107, 11] on input "text" at bounding box center [170, 10] width 187 height 8
paste input "Nicholas Daoud"
type input "Nicholas Daoud"
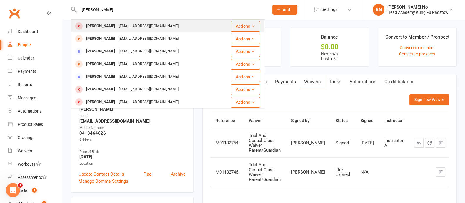
click at [111, 25] on div "Nicholas Daoud" at bounding box center [100, 26] width 33 height 9
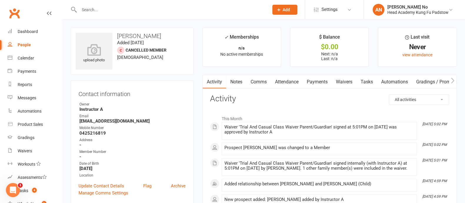
scroll to position [177, 0]
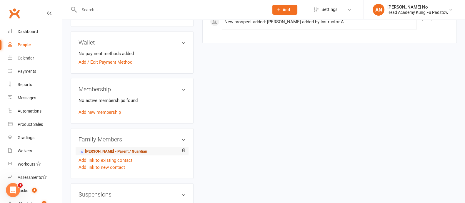
click at [102, 152] on link "Hanna Daoud - Parent / Guardian" at bounding box center [113, 151] width 68 height 6
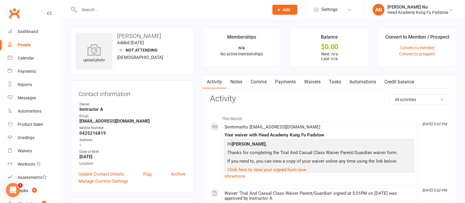
click at [315, 79] on link "Waivers" at bounding box center [312, 82] width 25 height 14
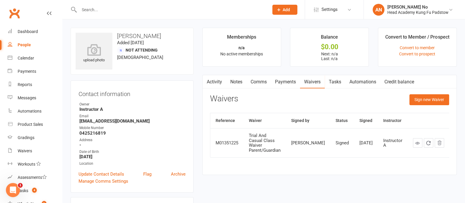
scroll to position [177, 0]
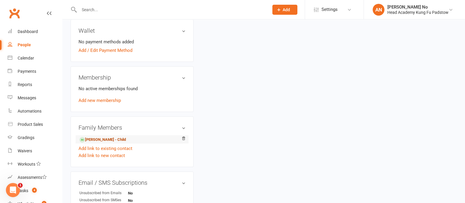
click at [109, 140] on link "Nicholas Daoud - Child" at bounding box center [102, 139] width 46 height 6
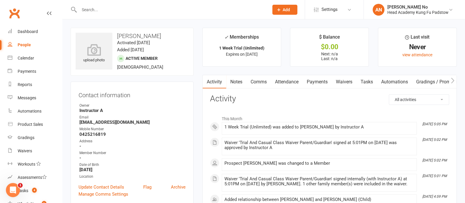
click at [96, 10] on input "text" at bounding box center [170, 10] width 187 height 8
click at [291, 83] on link "Attendance" at bounding box center [287, 82] width 32 height 14
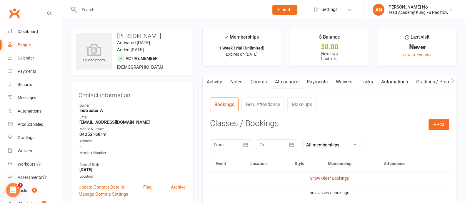
click at [334, 177] on link "Show Older Bookings" at bounding box center [329, 177] width 39 height 5
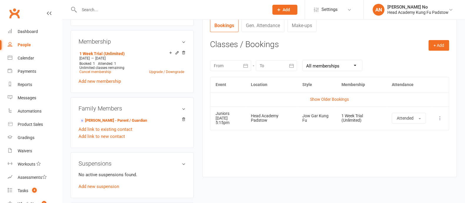
click at [461, 114] on html "Prospect Member Non-attending contact Class / event Appointment Grading event T…" at bounding box center [232, 84] width 465 height 621
click at [111, 119] on link "Hanna Daoud - Parent / Guardian" at bounding box center [113, 120] width 68 height 6
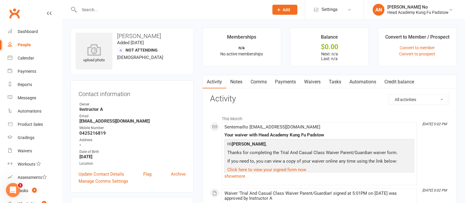
click at [218, 84] on link "Activity" at bounding box center [215, 82] width 24 height 14
click at [88, 8] on input "text" at bounding box center [170, 10] width 187 height 8
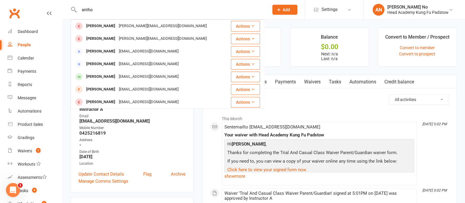
click at [106, 9] on input "antho" at bounding box center [170, 10] width 187 height 8
paste input "[EMAIL_ADDRESS][DOMAIN_NAME]"
type input "[EMAIL_ADDRESS][DOMAIN_NAME]"
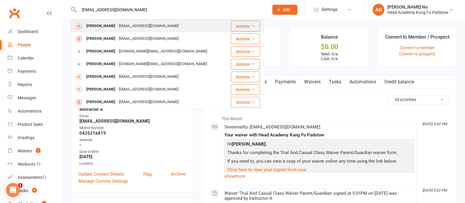
click at [123, 24] on div "[EMAIL_ADDRESS][DOMAIN_NAME]" at bounding box center [148, 26] width 63 height 9
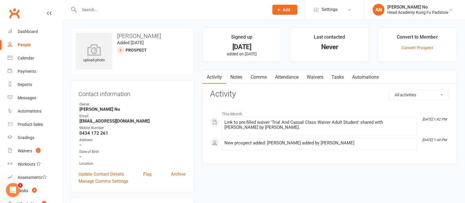
click at [319, 77] on link "Waivers" at bounding box center [314, 77] width 25 height 14
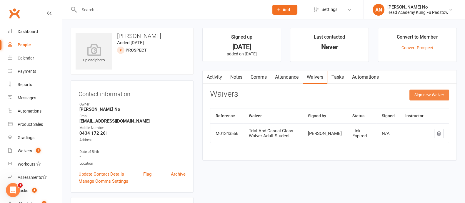
click at [417, 96] on button "Sign new Waiver" at bounding box center [429, 94] width 40 height 11
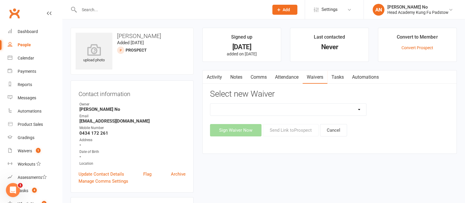
click at [349, 112] on select "Adults Waiver And Terms And Conditions Parent Or Guardian Waiver And Terms And …" at bounding box center [288, 109] width 156 height 12
select select "3664"
click at [210, 103] on select "Adults Waiver And Terms And Conditions Parent Or Guardian Waiver And Terms And …" at bounding box center [288, 109] width 156 height 12
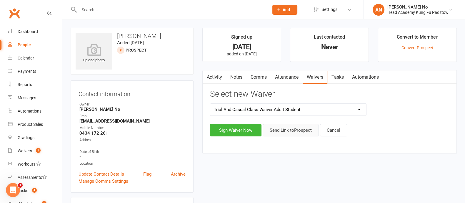
click at [288, 134] on button "Send Link to Prospect" at bounding box center [291, 130] width 56 height 12
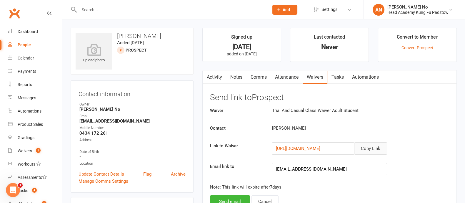
click at [375, 149] on button "Copy Link" at bounding box center [370, 148] width 33 height 12
click at [87, 11] on input "text" at bounding box center [170, 10] width 187 height 8
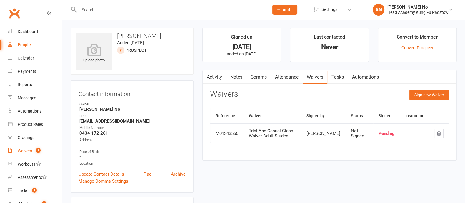
click at [35, 151] on count-badge "1" at bounding box center [37, 150] width 8 height 5
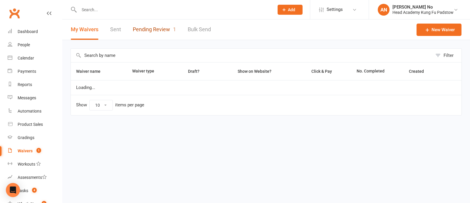
click at [163, 31] on link "Pending Review 1" at bounding box center [154, 29] width 43 height 20
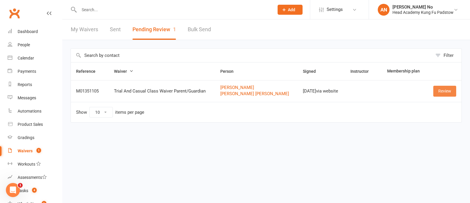
click at [447, 89] on link "Review" at bounding box center [445, 91] width 23 height 11
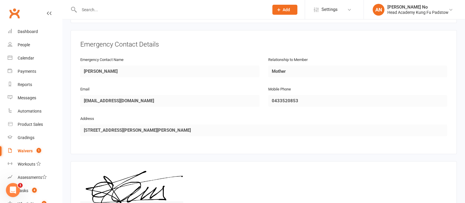
scroll to position [542, 0]
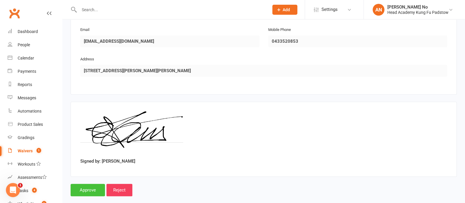
click at [89, 183] on input "Approve" at bounding box center [88, 189] width 34 height 12
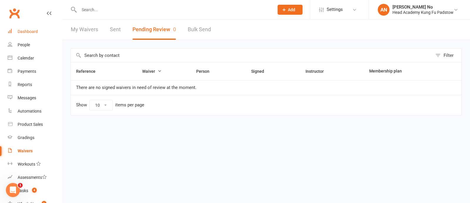
click at [30, 29] on div "Dashboard" at bounding box center [28, 31] width 20 height 5
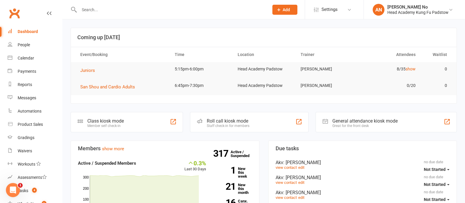
click at [109, 9] on input "text" at bounding box center [170, 10] width 187 height 8
type input "archer"
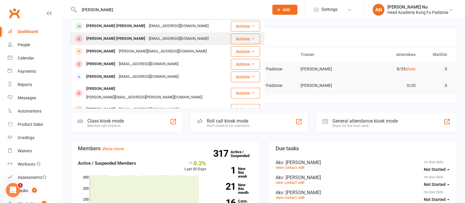
click at [113, 35] on div "Archer Tsardoulias" at bounding box center [115, 38] width 63 height 9
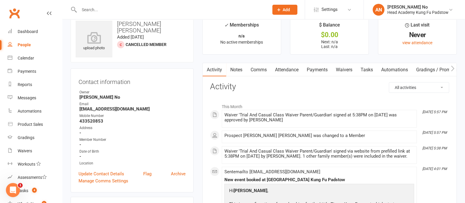
scroll to position [177, 0]
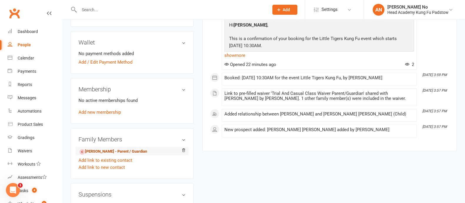
click at [113, 150] on link "Giorgii Tsardoulias - Parent / Guardian" at bounding box center [113, 151] width 68 height 6
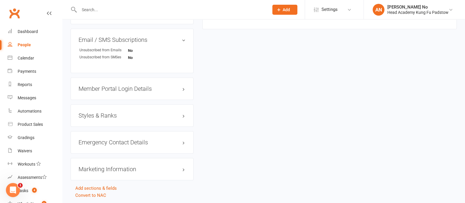
scroll to position [400, 0]
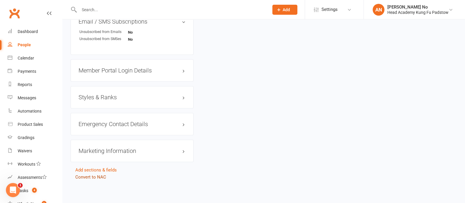
click at [90, 175] on link "Convert to NAC" at bounding box center [90, 176] width 31 height 5
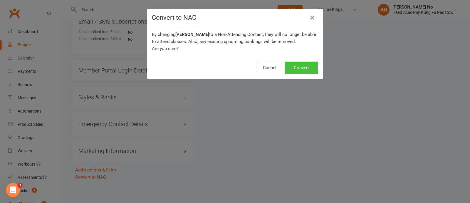
click at [295, 67] on button "Convert" at bounding box center [302, 67] width 34 height 12
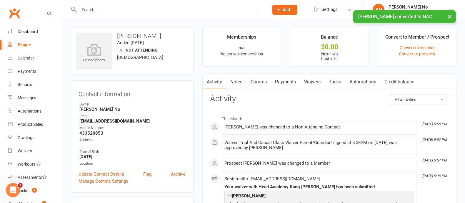
scroll to position [177, 0]
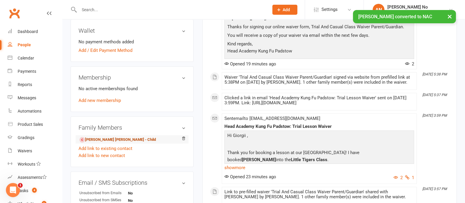
click at [127, 139] on link "Archer Tsardoulias - Child" at bounding box center [117, 139] width 76 height 6
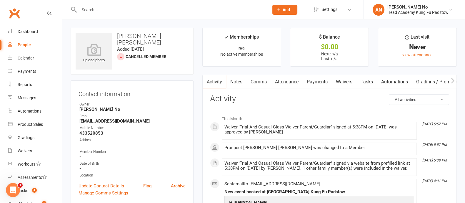
click at [290, 83] on link "Attendance" at bounding box center [287, 82] width 32 height 14
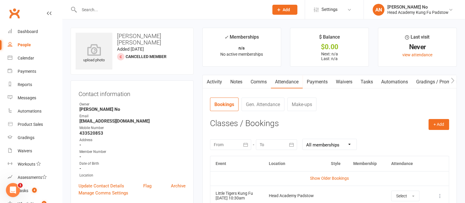
scroll to position [28, 0]
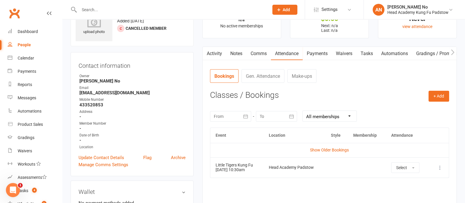
click at [97, 9] on input "text" at bounding box center [170, 10] width 187 height 8
paste input "Cavallaro"
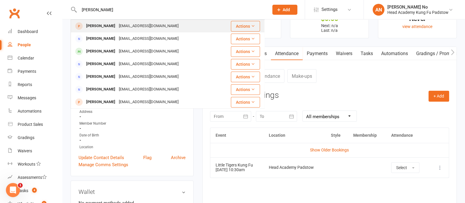
type input "Cavallaro"
click at [106, 24] on div "[PERSON_NAME]" at bounding box center [100, 26] width 33 height 9
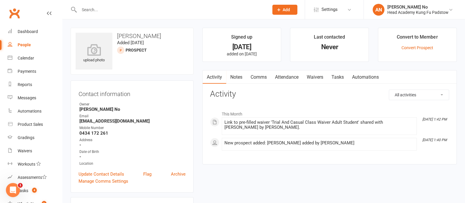
click at [288, 77] on link "Attendance" at bounding box center [287, 77] width 32 height 14
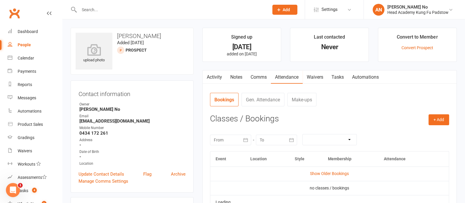
click at [320, 80] on link "Waivers" at bounding box center [314, 77] width 25 height 14
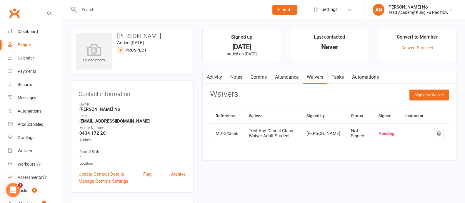
click at [218, 76] on link "Activity" at bounding box center [215, 77] width 24 height 14
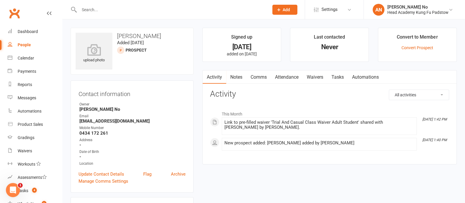
click at [103, 11] on input "text" at bounding box center [170, 10] width 187 height 8
paste input "[PERSON_NAME]"
type input "[PERSON_NAME]"
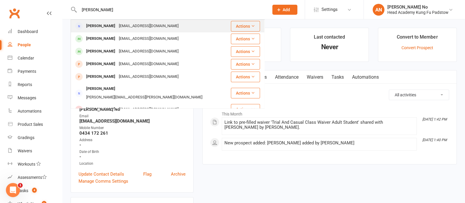
click at [124, 24] on div "[EMAIL_ADDRESS][DOMAIN_NAME]" at bounding box center [148, 26] width 63 height 9
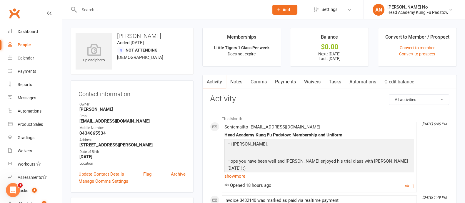
click at [284, 82] on link "Payments" at bounding box center [285, 82] width 29 height 14
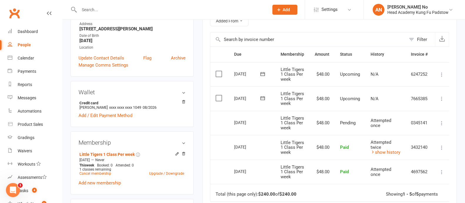
scroll to position [116, 0]
drag, startPoint x: 63, startPoint y: 76, endPoint x: 327, endPoint y: 120, distance: 268.1
click at [63, 76] on div "upload photo Susan Albassit Added 13 June, 2024 Not Attending 32 years old Cont…" at bounding box center [263, 109] width 402 height 413
click at [442, 99] on icon at bounding box center [442, 98] width 6 height 6
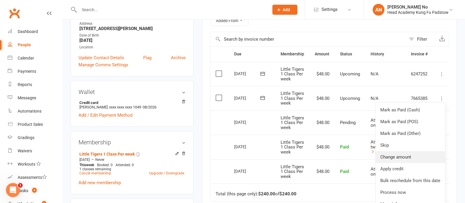
click at [411, 153] on link "Change amount" at bounding box center [409, 157] width 69 height 12
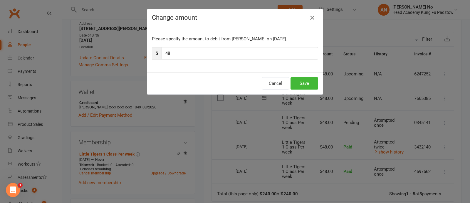
click at [310, 17] on icon "button" at bounding box center [312, 17] width 7 height 7
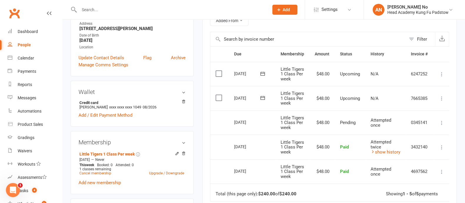
click at [63, 119] on div "upload photo Susan Albassit Added 13 June, 2024 Not Attending 32 years old Cont…" at bounding box center [263, 109] width 402 height 413
click at [175, 153] on icon at bounding box center [177, 153] width 4 height 4
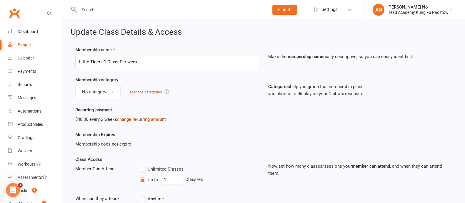
click at [150, 117] on link "change recurring amount" at bounding box center [141, 118] width 49 height 5
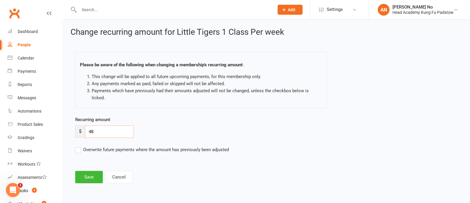
click at [105, 125] on input "48" at bounding box center [109, 131] width 49 height 12
type input "91.20"
click at [89, 170] on button "Save" at bounding box center [89, 176] width 28 height 12
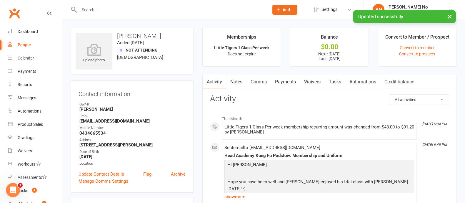
click at [288, 81] on link "Payments" at bounding box center [285, 82] width 29 height 14
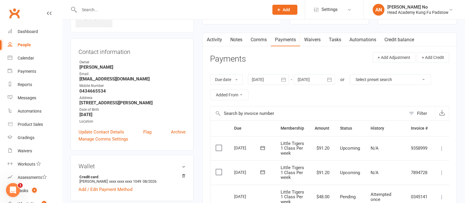
scroll to position [47, 0]
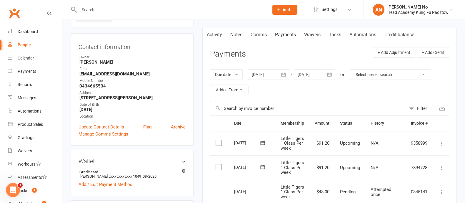
click at [328, 75] on icon "button" at bounding box center [329, 74] width 4 height 4
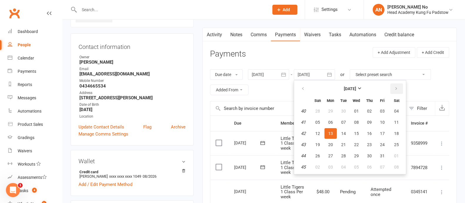
click at [392, 87] on button "button" at bounding box center [396, 88] width 13 height 11
click at [354, 155] on span "31" at bounding box center [356, 155] width 5 height 5
type input "31 Dec 2025"
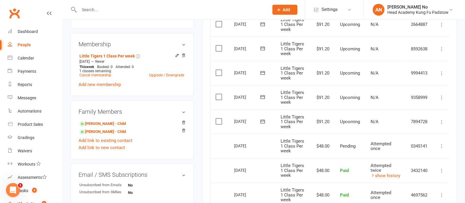
scroll to position [214, 0]
click at [442, 119] on icon at bounding box center [442, 122] width 6 height 6
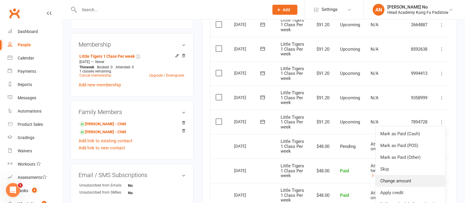
click at [411, 178] on link "Change amount" at bounding box center [409, 181] width 69 height 12
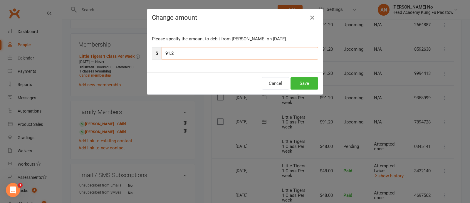
click at [192, 52] on input "91.2" at bounding box center [240, 53] width 157 height 12
paste input "112.80"
type input "112.80"
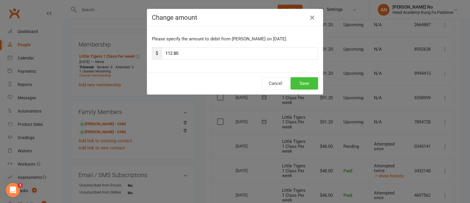
click at [297, 83] on button "Save" at bounding box center [305, 83] width 28 height 12
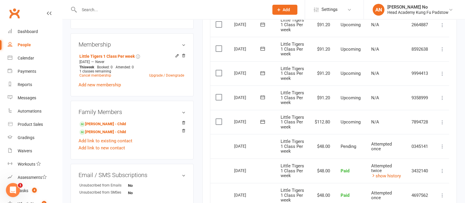
scroll to position [36, 0]
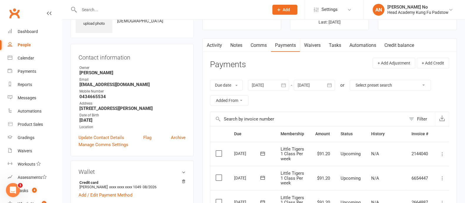
click at [238, 46] on link "Notes" at bounding box center [236, 46] width 20 height 14
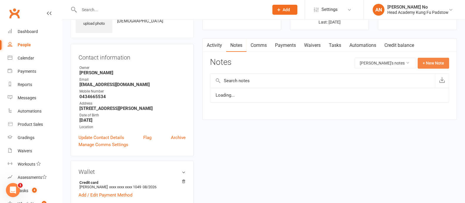
click at [434, 62] on button "+ New Note" at bounding box center [432, 63] width 31 height 11
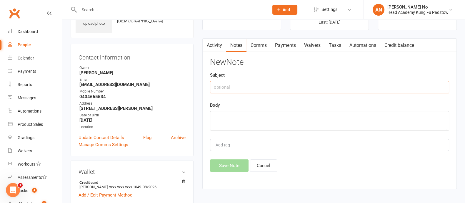
click at [258, 86] on input "text" at bounding box center [329, 87] width 239 height 12
type input "A"
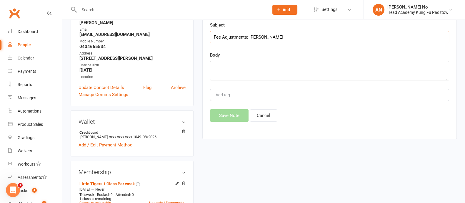
scroll to position [84, 0]
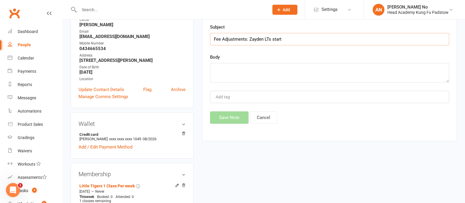
click at [273, 39] on input "Fee Adjustments: Zayden LTs start" at bounding box center [329, 39] width 239 height 12
type input "Fee Adjustments: Zayden LTs Start"
click at [260, 74] on textarea at bounding box center [329, 72] width 239 height 19
paste textarea "112.80"
click at [245, 68] on textarea "26th Sept due = 112.80" at bounding box center [329, 72] width 239 height 19
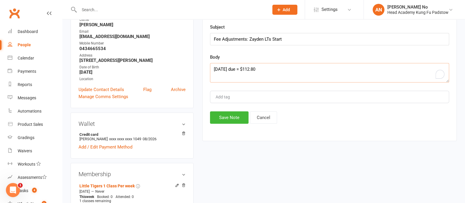
click at [271, 70] on textarea "26th Sept due = $112.80" at bounding box center [329, 72] width 239 height 19
paste textarea "NEW fortnight: $91.20 + difference of $20.60 (half of Zayden's fee, $43.20)"
click at [262, 64] on textarea "26th Sept due = $112.80 NEW fortnight: $91.20 + difference of $20.60 (half of Z…" at bounding box center [329, 72] width 239 height 19
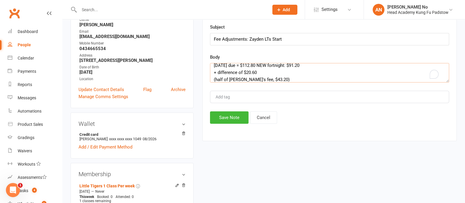
click at [244, 64] on textarea "26th Sept due = $112.80 NEW fortnight: $91.20 + difference of $20.60 (half of Z…" at bounding box center [329, 72] width 239 height 19
click at [265, 66] on textarea "26th Sept due of $112.80 NEW fortnight: $91.20 + difference of $20.60 (half of …" at bounding box center [329, 72] width 239 height 19
click at [251, 72] on textarea "26th Sept due of $112.80 = NEW fortnight: $91.20 + difference of $20.60 (half o…" at bounding box center [329, 72] width 239 height 19
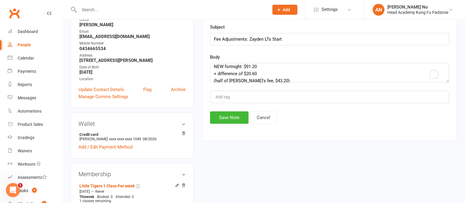
click at [121, 111] on aside "upload photo Susan Albassit Added 13 June, 2024 Not Attending 32 years old Cont…" at bounding box center [132, 145] width 123 height 405
click at [249, 73] on textarea "26th Sept due of $112.80 = NEW fortnight: $91.20 + difference of $20.60 (half o…" at bounding box center [329, 72] width 239 height 19
click at [275, 78] on textarea "26th Sept due of $112.80 = NEW fortnight: $91.20 + difference of $21.60 (half o…" at bounding box center [329, 72] width 239 height 19
type textarea "26th Sept due of $112.80 = NEW fortnight: $91.20 + difference of $21.60 (half o…"
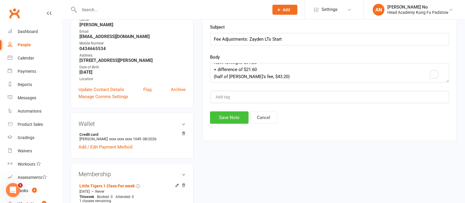
click at [231, 115] on button "Save Note" at bounding box center [229, 117] width 39 height 12
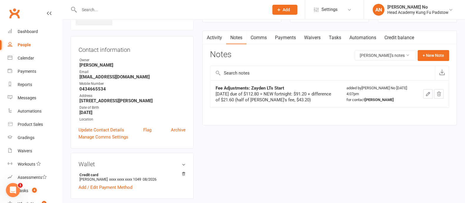
scroll to position [37, 0]
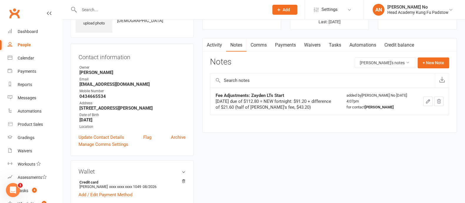
click at [295, 46] on link "Payments" at bounding box center [285, 45] width 29 height 14
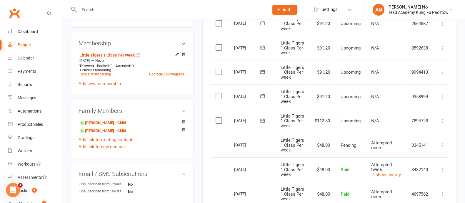
scroll to position [216, 0]
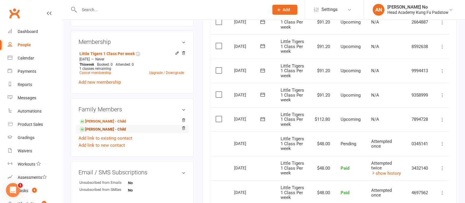
click at [116, 128] on link "[PERSON_NAME] - Child" at bounding box center [102, 129] width 46 height 6
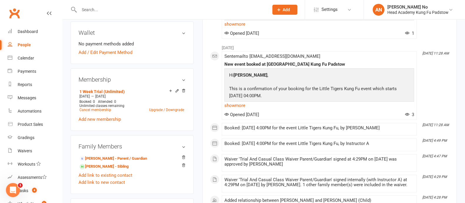
scroll to position [192, 0]
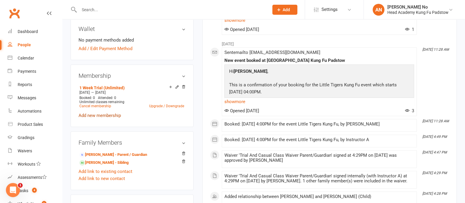
click at [110, 115] on link "Add new membership" at bounding box center [99, 115] width 42 height 5
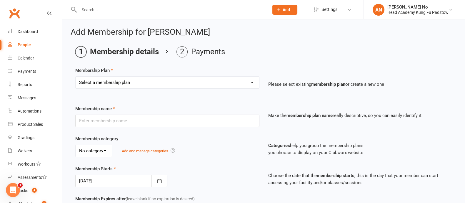
click at [245, 83] on select "Select a membership plan Create new Membership Plan Juniors 1 Class Per Week Fo…" at bounding box center [167, 82] width 183 height 12
select select "4"
click at [76, 76] on select "Select a membership plan Create new Membership Plan Juniors 1 Class Per Week Fo…" at bounding box center [167, 82] width 183 height 12
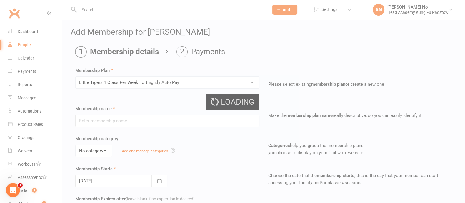
type input "Little Tigers 1 Class Per Week Fortnightly Auto Pay"
type input "0"
type input "1"
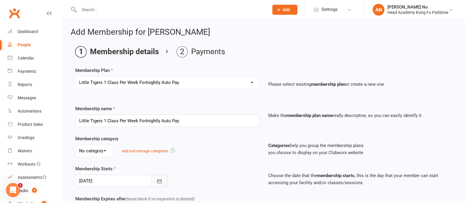
click at [160, 180] on icon "button" at bounding box center [159, 181] width 6 height 6
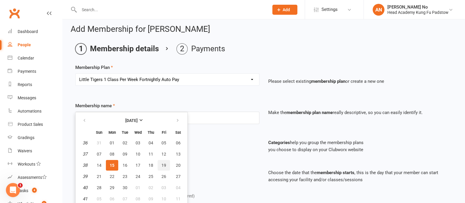
click at [163, 163] on span "19" at bounding box center [163, 165] width 5 height 5
type input "19 Sep 2025"
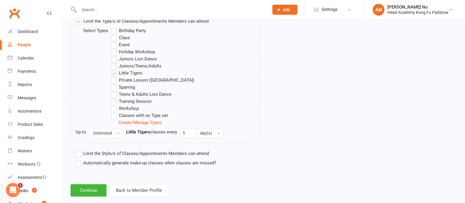
scroll to position [310, 0]
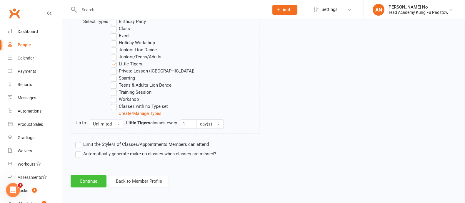
drag, startPoint x: 91, startPoint y: 177, endPoint x: 96, endPoint y: 175, distance: 4.7
click at [91, 177] on button "Continue" at bounding box center [89, 181] width 36 height 12
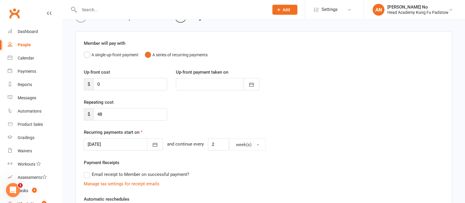
scroll to position [61, 0]
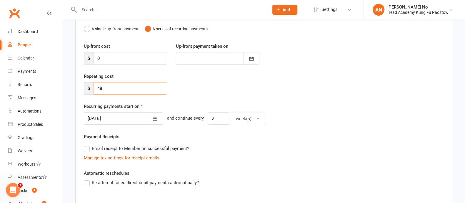
click at [140, 87] on input "48" at bounding box center [129, 88] width 73 height 12
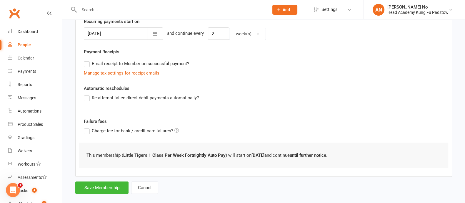
scroll to position [153, 0]
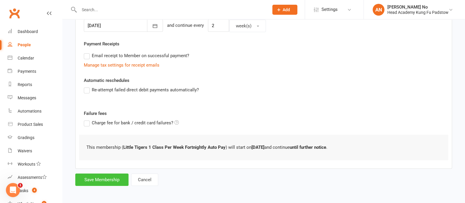
type input "0"
click at [117, 177] on button "Save Membership" at bounding box center [101, 179] width 53 height 12
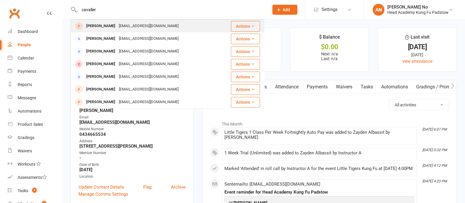
type input "cavaller"
click at [118, 34] on div "[PERSON_NAME] [PERSON_NAME][EMAIL_ADDRESS][DOMAIN_NAME]" at bounding box center [148, 39] width 155 height 12
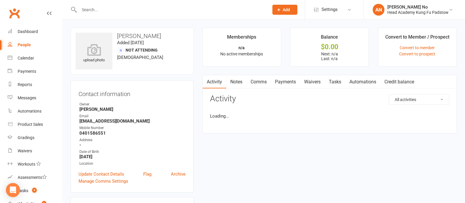
click at [107, 9] on input "text" at bounding box center [170, 10] width 187 height 8
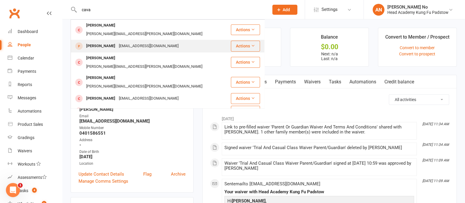
type input "cava"
click at [116, 42] on div "[PERSON_NAME]" at bounding box center [100, 46] width 33 height 9
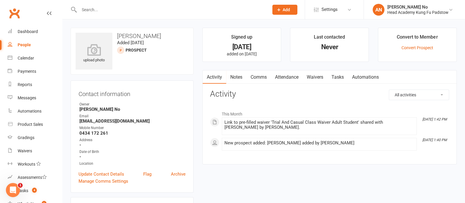
click at [289, 76] on link "Attendance" at bounding box center [287, 77] width 32 height 14
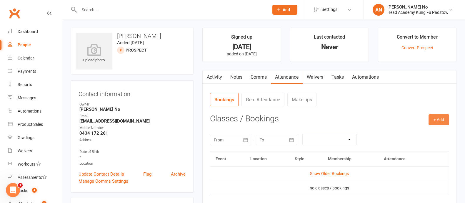
click at [439, 119] on button "+ Add" at bounding box center [438, 119] width 21 height 11
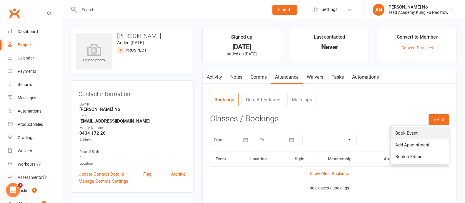
click at [421, 133] on link "Book Event" at bounding box center [419, 133] width 58 height 12
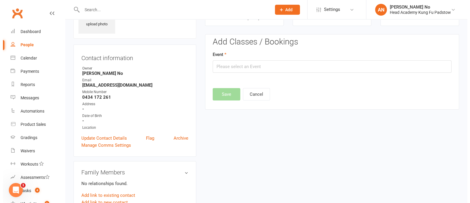
scroll to position [40, 0]
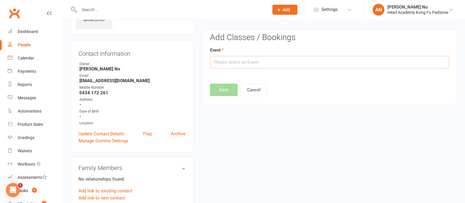
click at [360, 62] on input "text" at bounding box center [329, 62] width 239 height 12
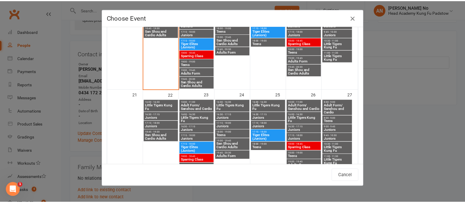
scroll to position [319, 0]
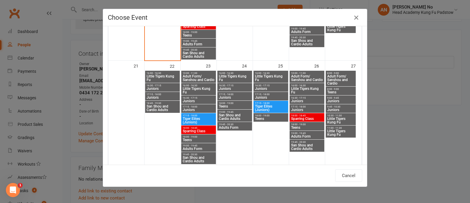
click at [155, 104] on span "San Shou and Cardio Adults" at bounding box center [162, 107] width 32 height 7
type input "San Shou and Cardio Adults - [DATE] 6:45:00 PM"
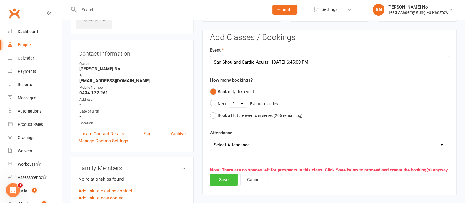
click at [222, 179] on button "Save" at bounding box center [224, 179] width 28 height 12
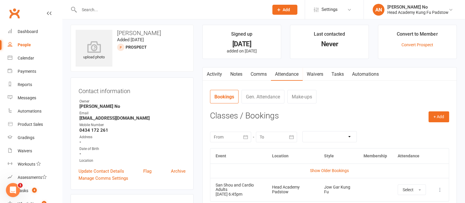
scroll to position [0, 0]
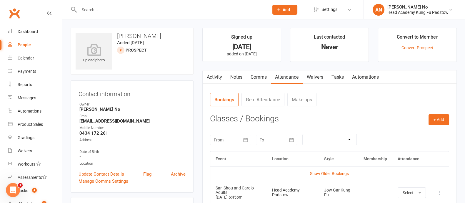
click at [101, 9] on input "text" at bounding box center [170, 10] width 187 height 8
type input "zayden"
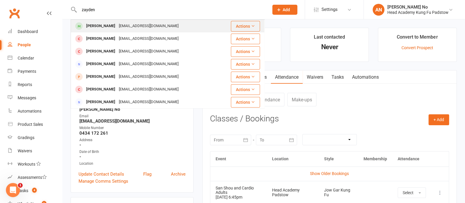
click at [111, 27] on div "[PERSON_NAME]" at bounding box center [100, 26] width 33 height 9
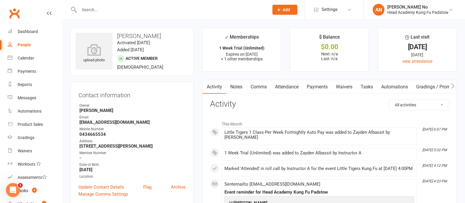
click at [292, 84] on link "Attendance" at bounding box center [287, 87] width 32 height 14
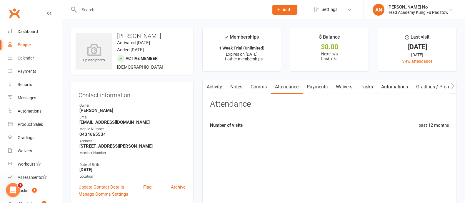
scroll to position [177, 0]
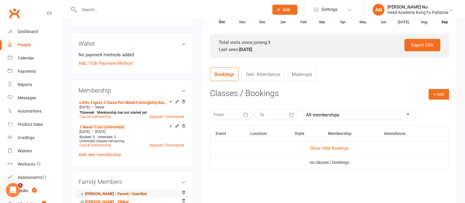
click at [121, 191] on link "[PERSON_NAME] - Parent / Guardian" at bounding box center [113, 193] width 68 height 6
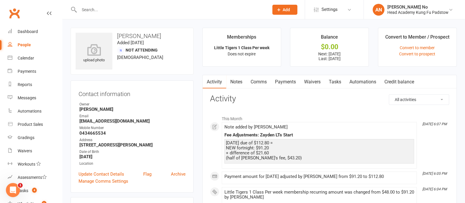
click at [282, 80] on link "Payments" at bounding box center [285, 82] width 29 height 14
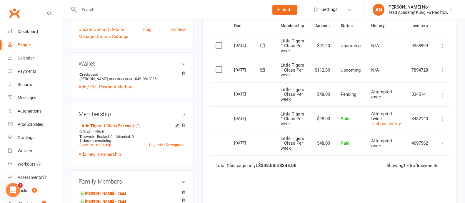
scroll to position [142, 0]
